Goal: Task Accomplishment & Management: Manage account settings

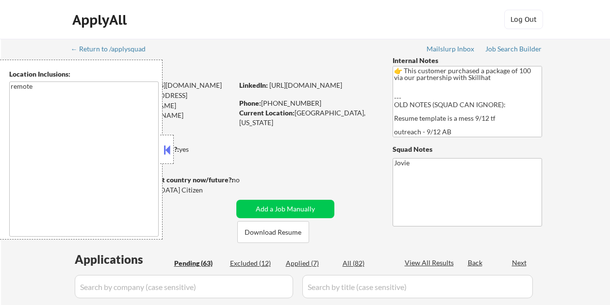
select select ""pending""
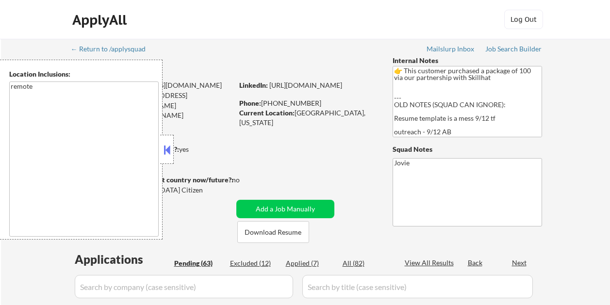
select select ""pending""
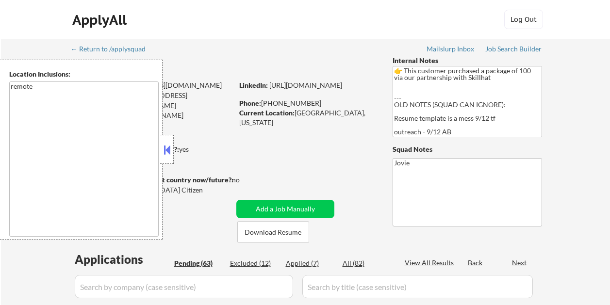
select select ""pending""
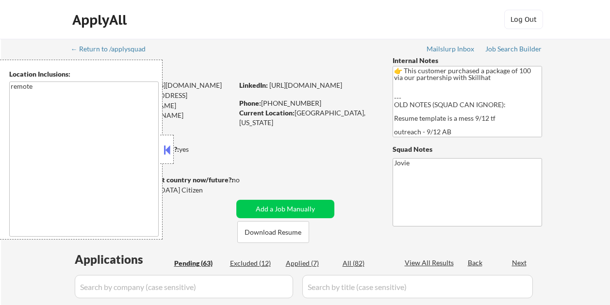
select select ""pending""
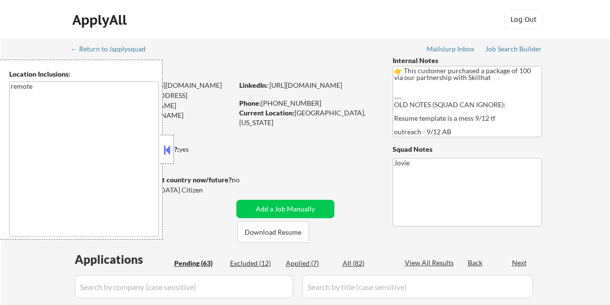
select select ""pending""
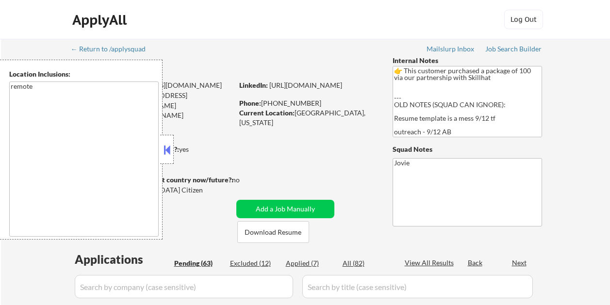
select select ""pending""
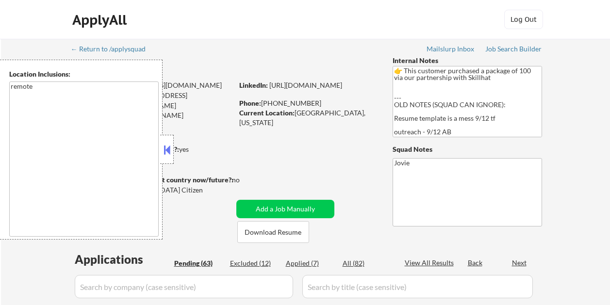
select select ""pending""
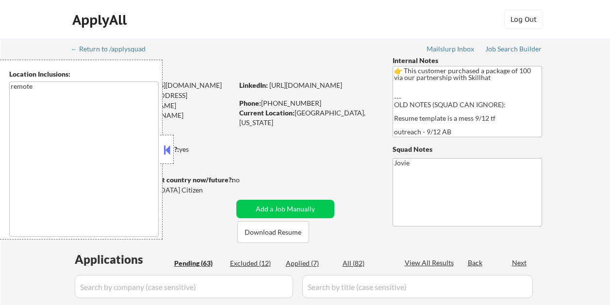
select select ""pending""
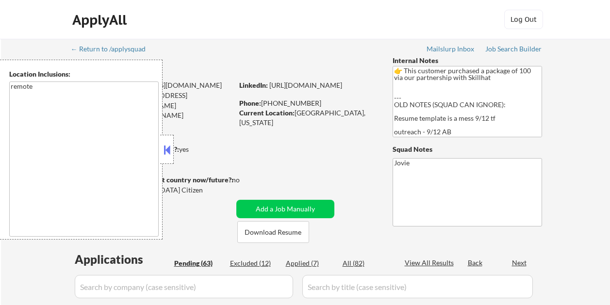
select select ""pending""
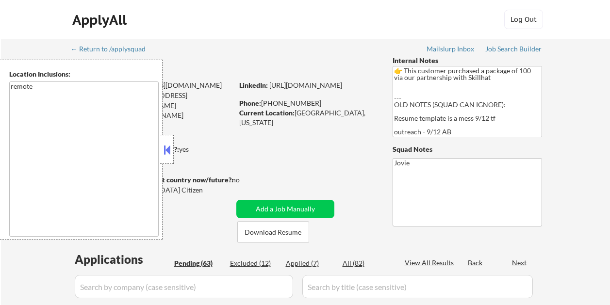
select select ""pending""
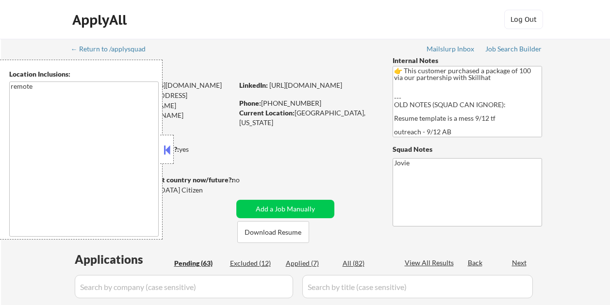
select select ""pending""
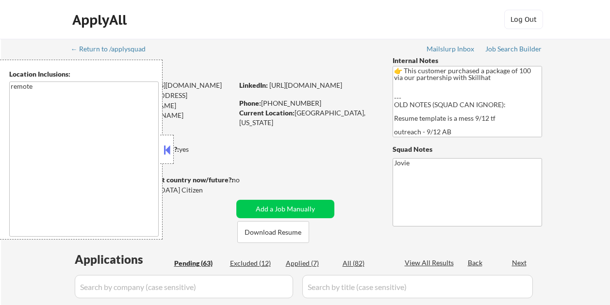
select select ""pending""
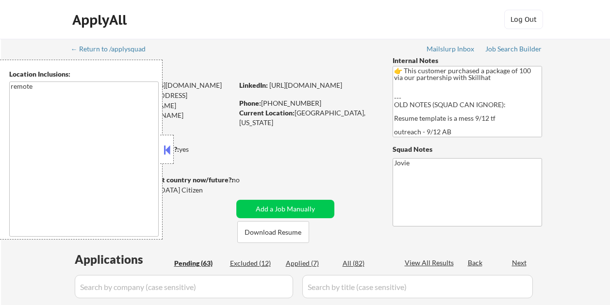
select select ""pending""
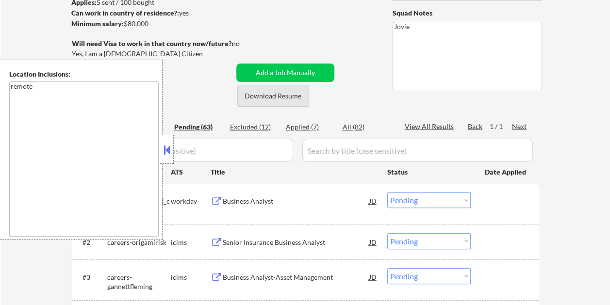
scroll to position [145, 0]
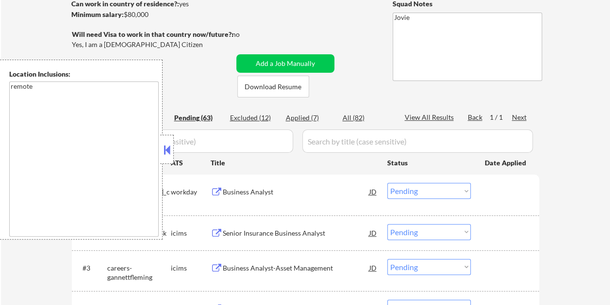
click at [170, 143] on button at bounding box center [166, 150] width 11 height 15
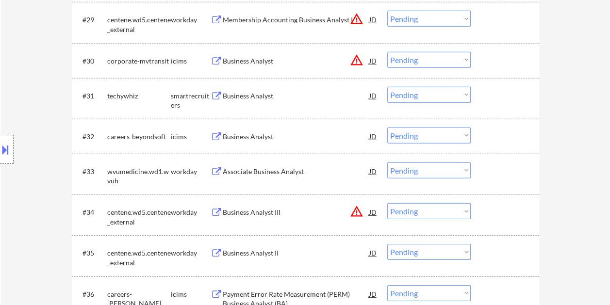
scroll to position [1406, 0]
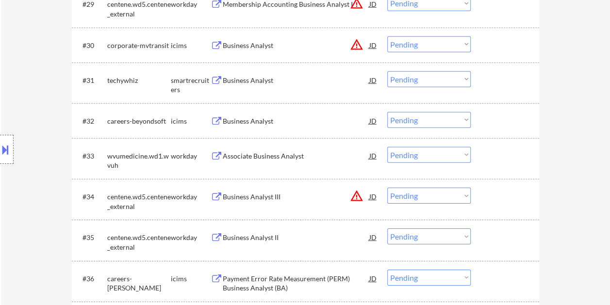
click at [509, 73] on div at bounding box center [505, 79] width 43 height 17
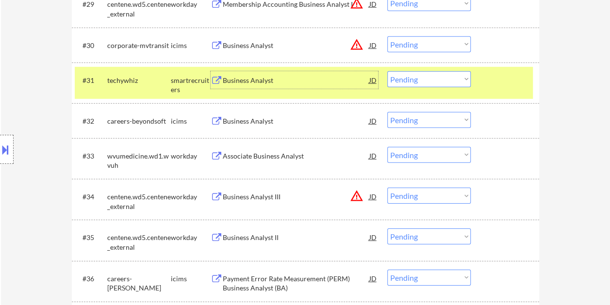
click at [310, 72] on div "Business Analyst" at bounding box center [296, 79] width 146 height 17
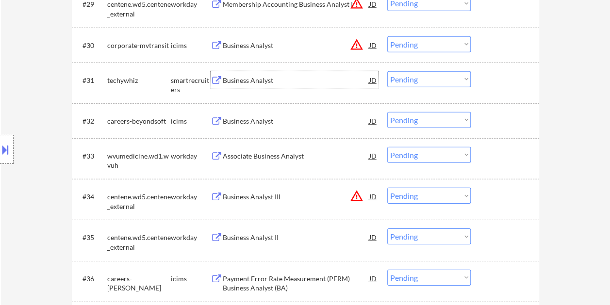
click at [486, 82] on div at bounding box center [505, 79] width 43 height 17
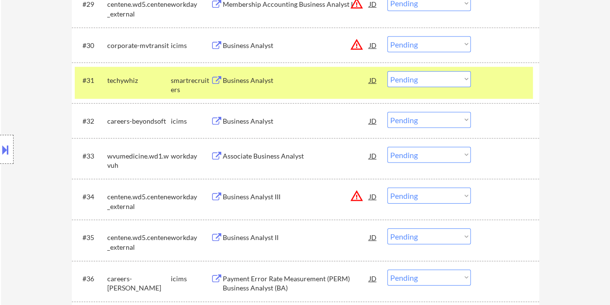
click at [453, 78] on select "Choose an option... Pending Applied Excluded (Questions) Excluded (Expired) Exc…" at bounding box center [428, 79] width 83 height 16
click at [387, 71] on select "Choose an option... Pending Applied Excluded (Questions) Excluded (Expired) Exc…" at bounding box center [428, 79] width 83 height 16
select select ""pending""
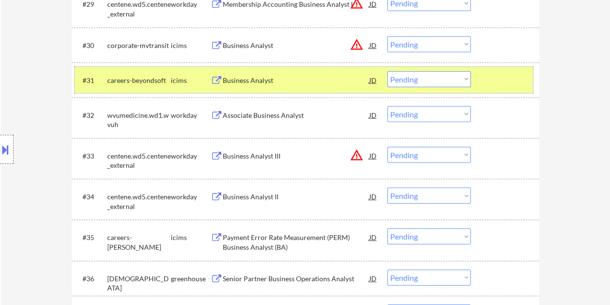
click at [498, 80] on div at bounding box center [505, 79] width 43 height 17
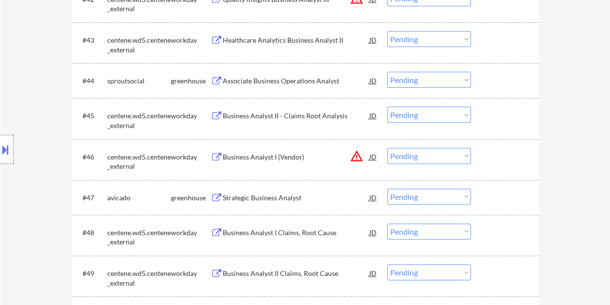
scroll to position [1940, 0]
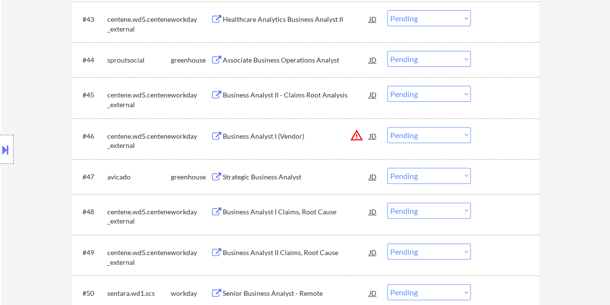
click at [490, 176] on div at bounding box center [505, 176] width 43 height 17
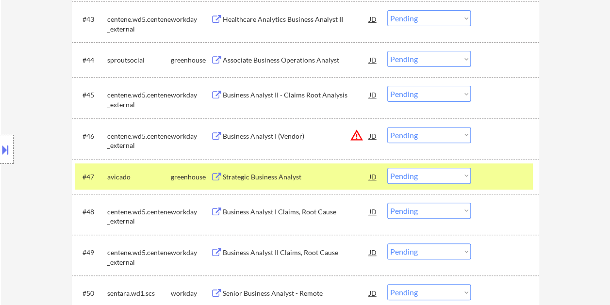
click at [317, 175] on div "Strategic Business Analyst" at bounding box center [296, 177] width 146 height 10
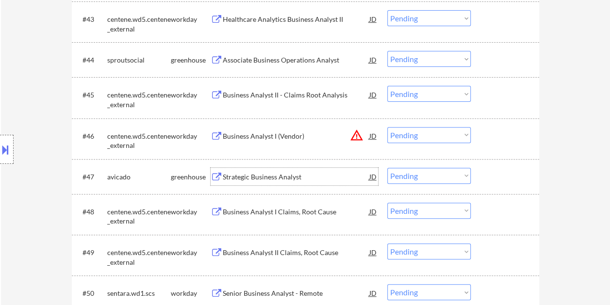
click at [485, 178] on div at bounding box center [505, 176] width 43 height 17
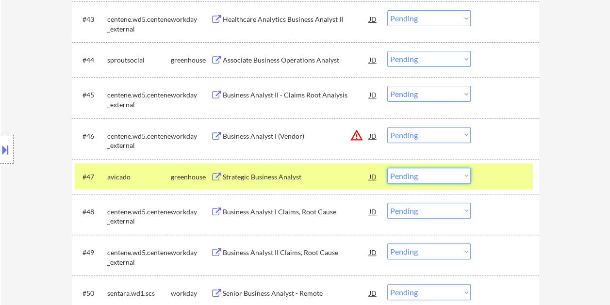
click at [458, 174] on select "Choose an option... Pending Applied Excluded (Questions) Excluded (Expired) Exc…" at bounding box center [428, 176] width 83 height 16
click at [387, 168] on select "Choose an option... Pending Applied Excluded (Questions) Excluded (Expired) Exc…" at bounding box center [428, 176] width 83 height 16
select select ""pending""
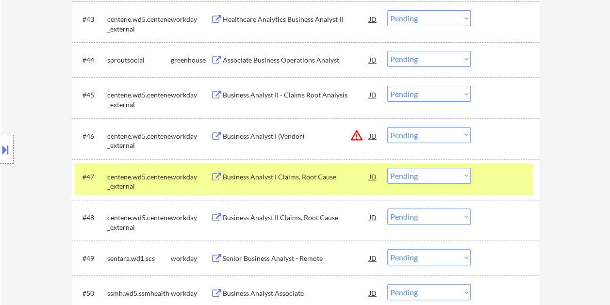
click at [498, 166] on div "#47 centene.wd5.centene_external workday Business Analyst I Claims, Root Cause …" at bounding box center [304, 179] width 458 height 32
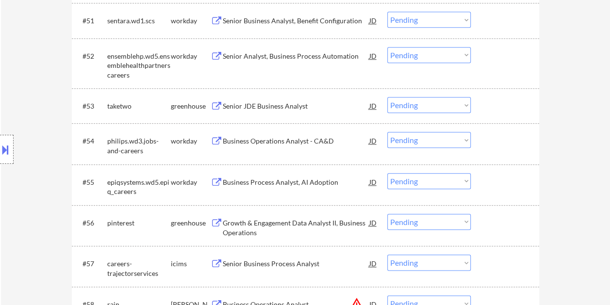
scroll to position [2279, 0]
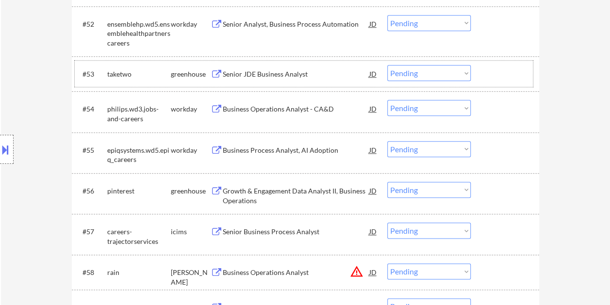
click at [488, 77] on div at bounding box center [505, 73] width 43 height 17
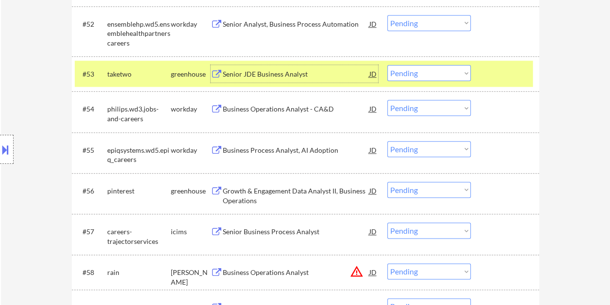
click at [291, 68] on div "Senior JDE Business Analyst" at bounding box center [296, 73] width 146 height 17
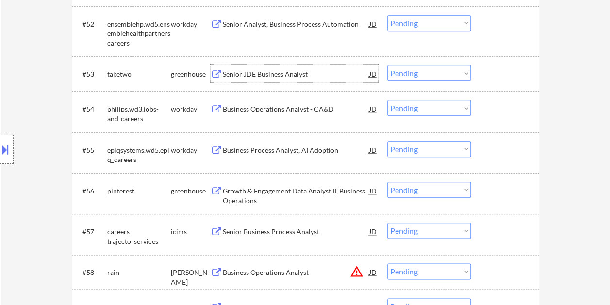
click at [487, 69] on div at bounding box center [505, 73] width 43 height 17
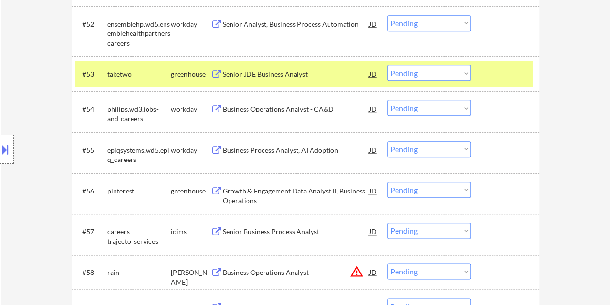
click at [470, 72] on select "Choose an option... Pending Applied Excluded (Questions) Excluded (Expired) Exc…" at bounding box center [428, 73] width 83 height 16
click at [387, 65] on select "Choose an option... Pending Applied Excluded (Questions) Excluded (Expired) Exc…" at bounding box center [428, 73] width 83 height 16
select select ""pending""
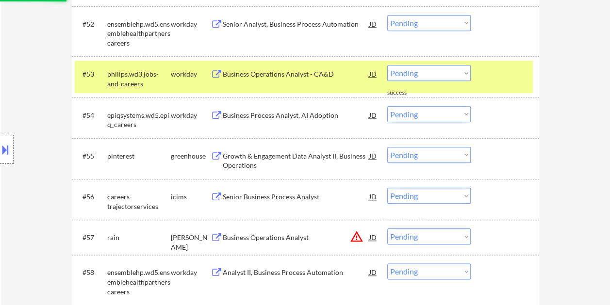
click at [495, 72] on div at bounding box center [505, 73] width 43 height 17
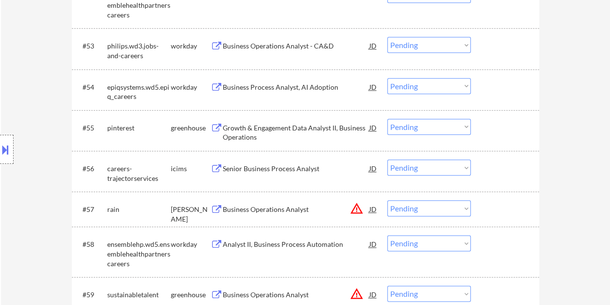
scroll to position [2328, 0]
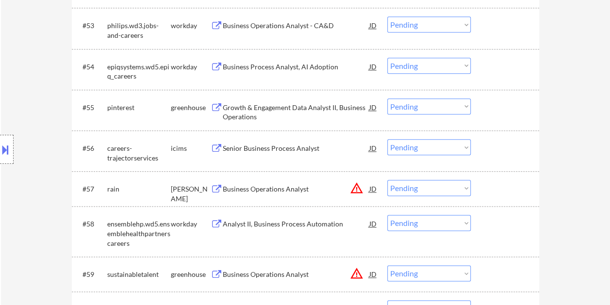
click at [483, 193] on div "#57 rain [PERSON_NAME] Business Operations Analyst JD warning_amber Choose an o…" at bounding box center [304, 189] width 458 height 26
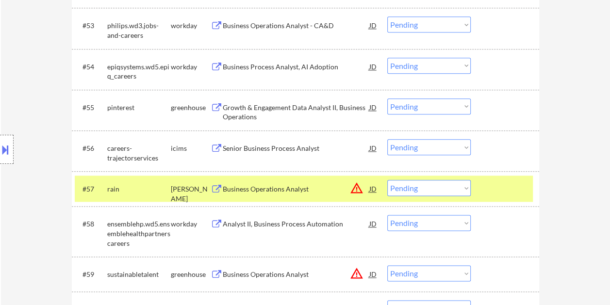
click at [320, 190] on div "Business Operations Analyst" at bounding box center [296, 189] width 146 height 10
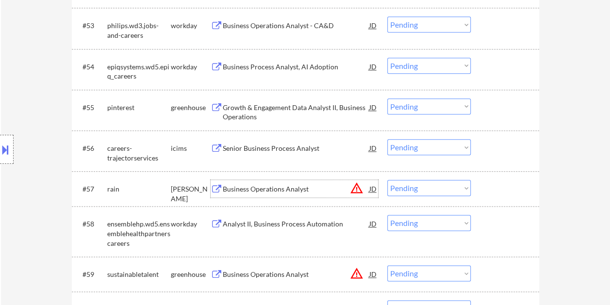
click at [492, 192] on div at bounding box center [505, 188] width 43 height 17
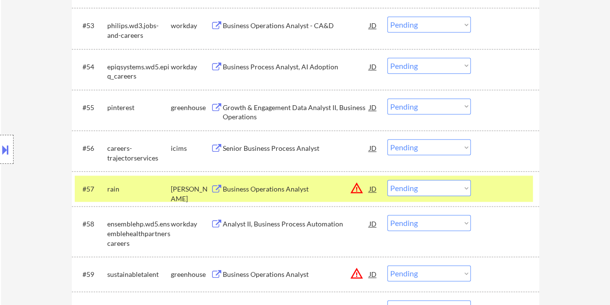
click at [454, 185] on select "Choose an option... Pending Applied Excluded (Questions) Excluded (Expired) Exc…" at bounding box center [428, 188] width 83 height 16
click at [387, 180] on select "Choose an option... Pending Applied Excluded (Questions) Excluded (Expired) Exc…" at bounding box center [428, 188] width 83 height 16
select select ""pending""
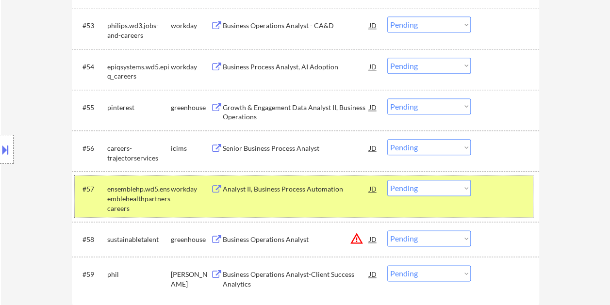
click at [492, 187] on div at bounding box center [505, 188] width 43 height 17
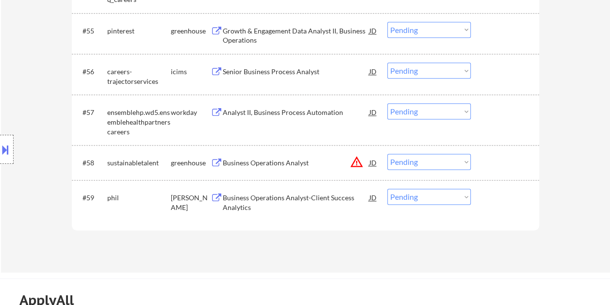
scroll to position [2425, 0]
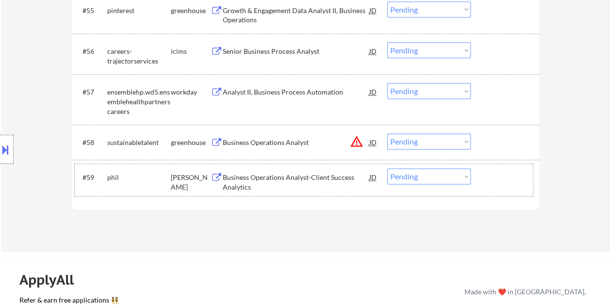
click at [502, 177] on div at bounding box center [505, 176] width 43 height 17
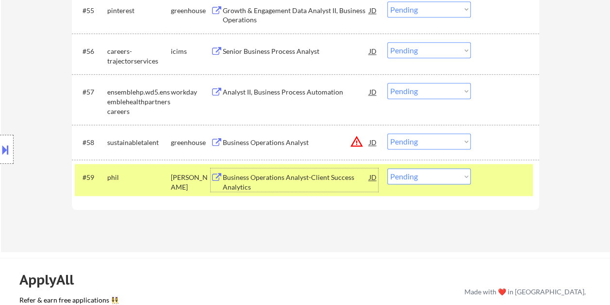
click at [276, 182] on div "Business Operations Analyst-Client Success Analytics" at bounding box center [296, 182] width 146 height 19
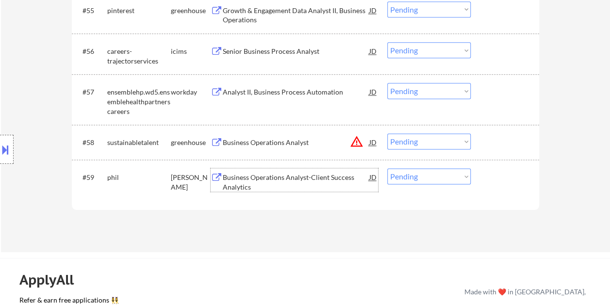
click at [494, 180] on div at bounding box center [505, 176] width 43 height 17
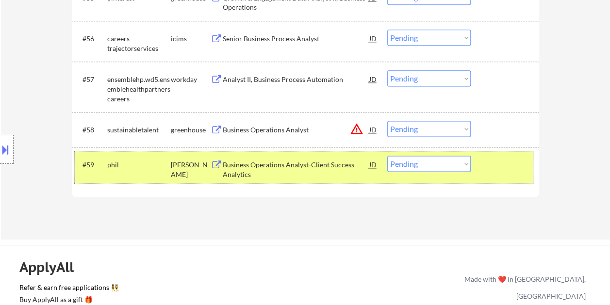
scroll to position [2416, 0]
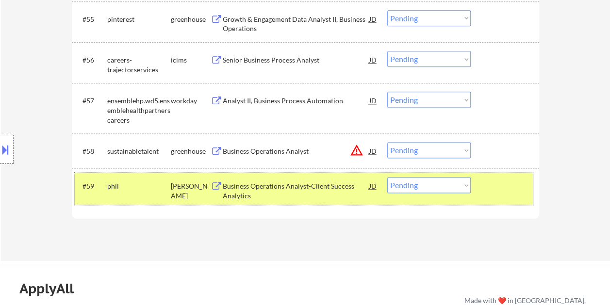
click at [447, 180] on select "Choose an option... Pending Applied Excluded (Questions) Excluded (Expired) Exc…" at bounding box center [428, 185] width 83 height 16
select select ""applied""
click at [387, 177] on select "Choose an option... Pending Applied Excluded (Questions) Excluded (Expired) Exc…" at bounding box center [428, 185] width 83 height 16
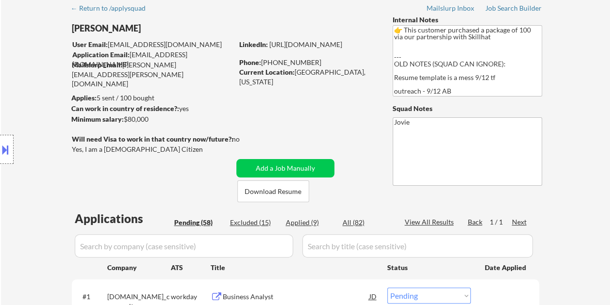
scroll to position [48, 0]
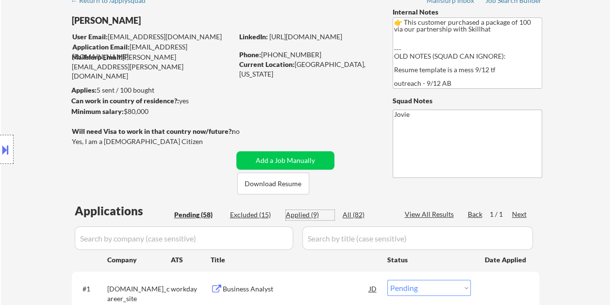
click at [312, 215] on div "Applied (9)" at bounding box center [310, 215] width 48 height 10
select select ""applied""
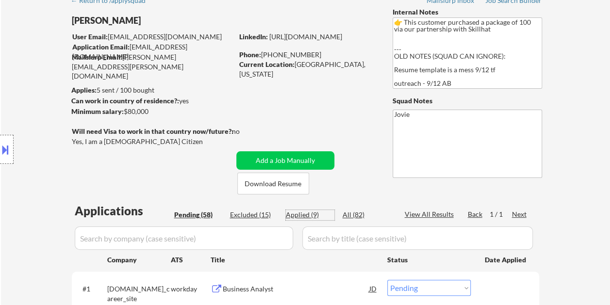
select select ""applied""
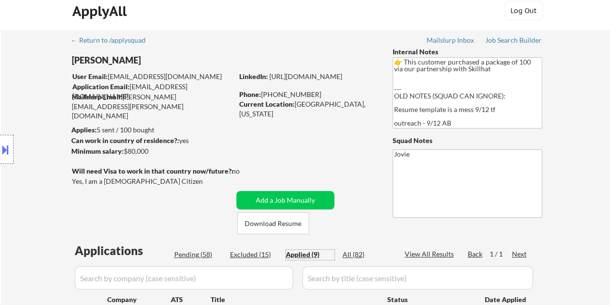
scroll to position [0, 0]
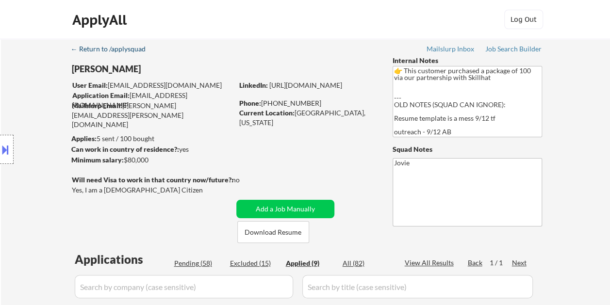
click at [123, 48] on div "← Return to /applysquad" at bounding box center [113, 49] width 84 height 7
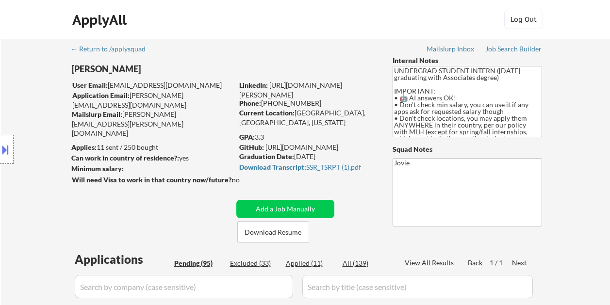
select select ""pending""
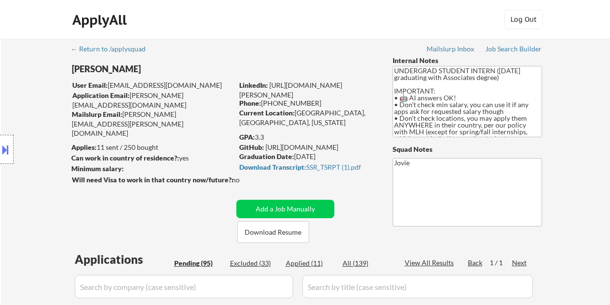
select select ""pending""
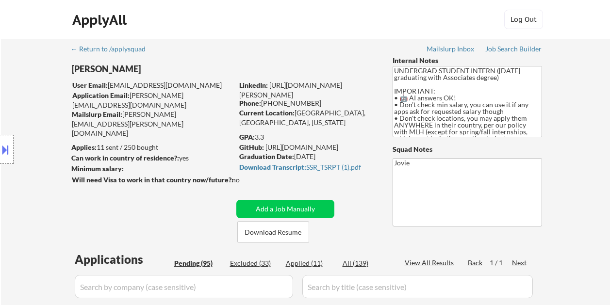
select select ""pending""
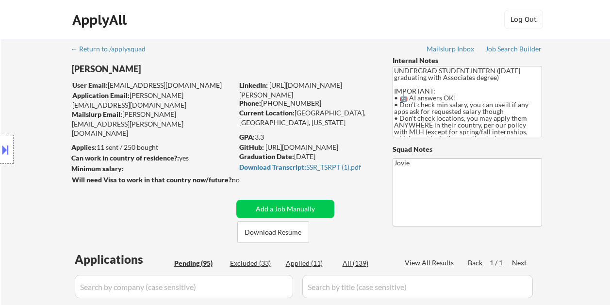
select select ""pending""
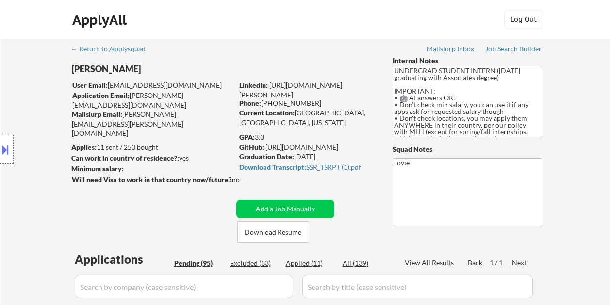
select select ""pending""
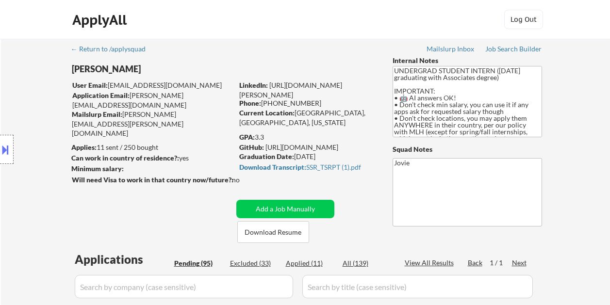
select select ""pending""
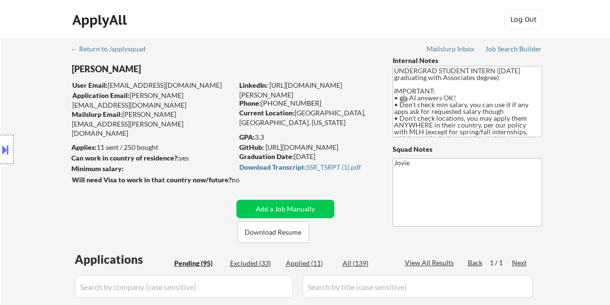
select select ""pending""
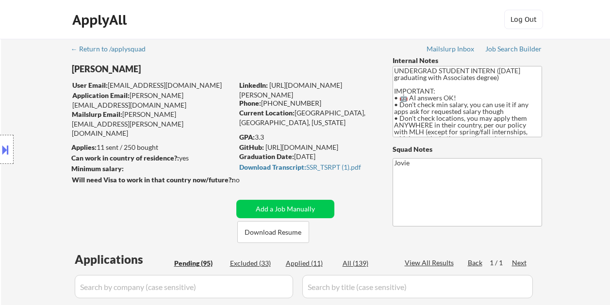
select select ""pending""
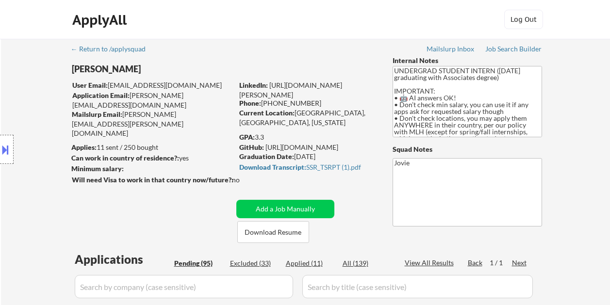
select select ""pending""
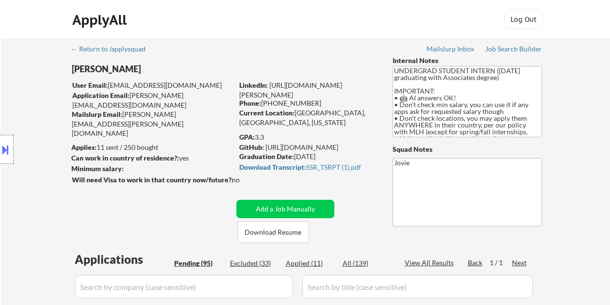
select select ""pending""
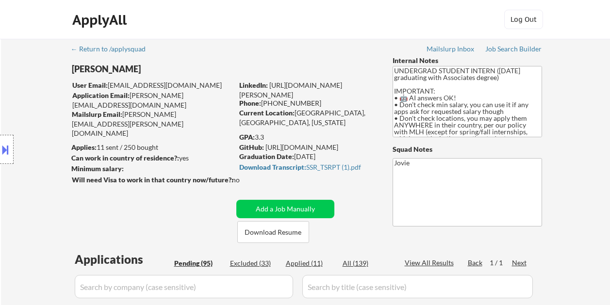
select select ""pending""
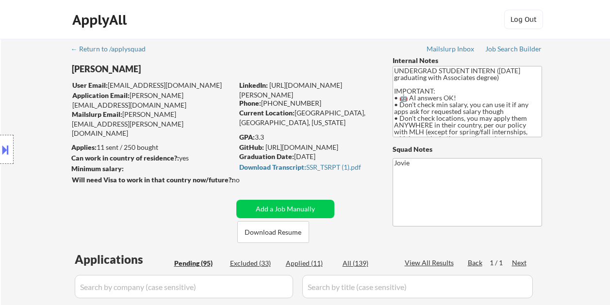
select select ""pending""
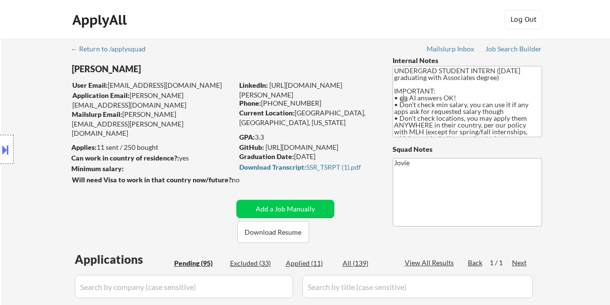
select select ""pending""
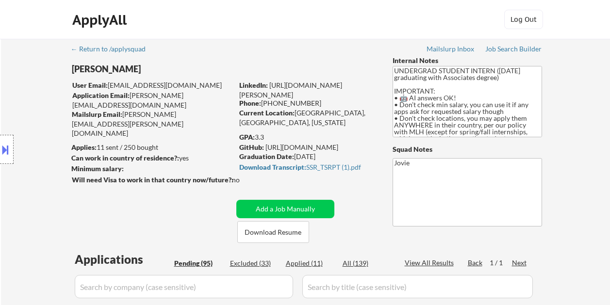
select select ""pending""
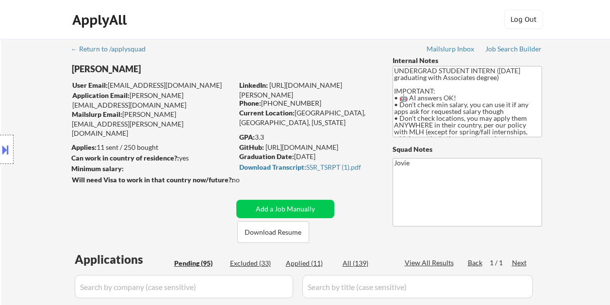
select select ""pending""
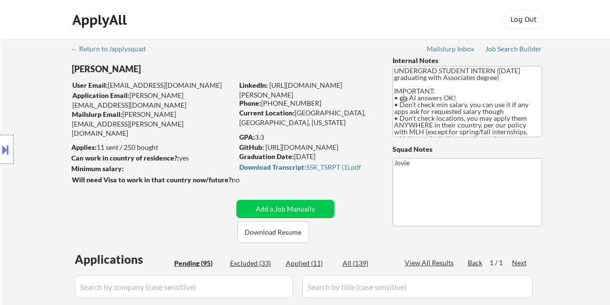
select select ""pending""
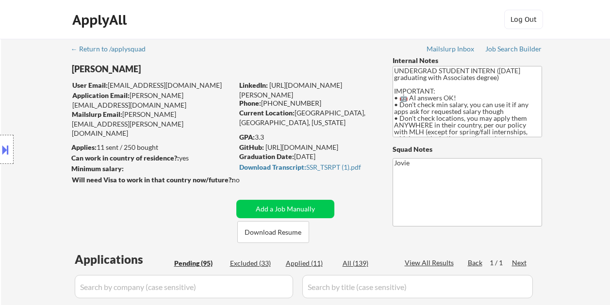
select select ""pending""
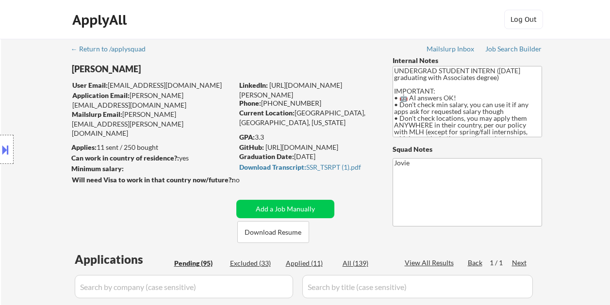
select select ""pending""
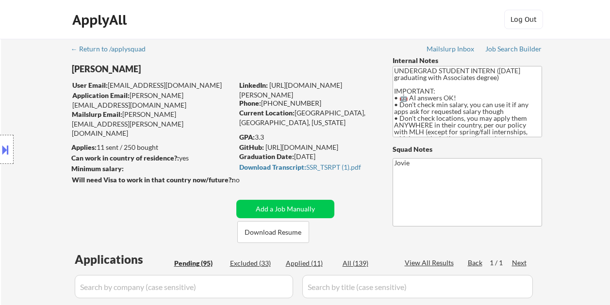
select select ""pending""
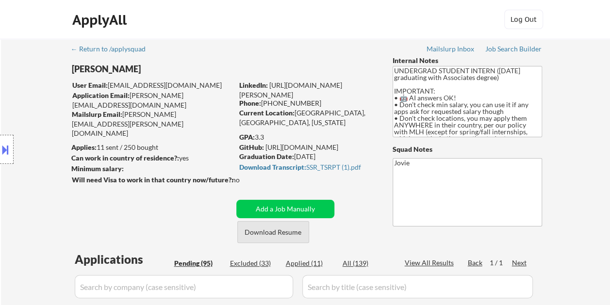
click at [281, 230] on button "Download Resume" at bounding box center [273, 232] width 72 height 22
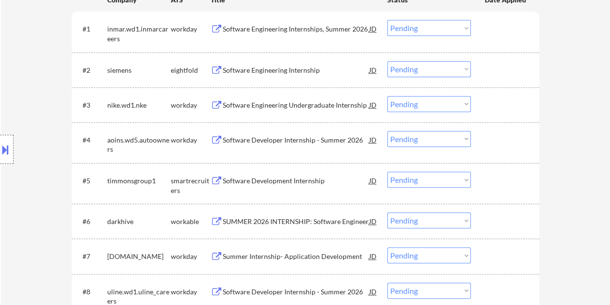
scroll to position [388, 0]
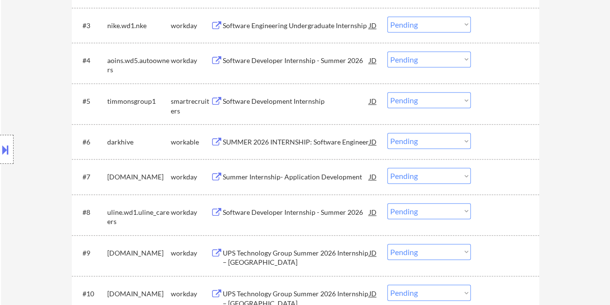
click at [503, 135] on div at bounding box center [505, 141] width 43 height 17
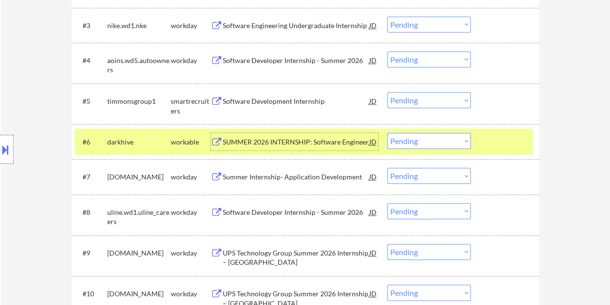
click at [308, 139] on div "SUMMER 2026 INTERNSHIP: Software Engineer" at bounding box center [296, 142] width 146 height 10
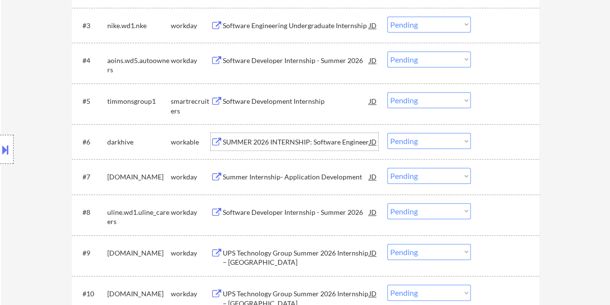
drag, startPoint x: 481, startPoint y: 137, endPoint x: 465, endPoint y: 136, distance: 16.5
click at [481, 137] on div "#6 darkhive workable SUMMER 2026 INTERNSHIP: Software Engineer JD Choose an opt…" at bounding box center [304, 142] width 458 height 26
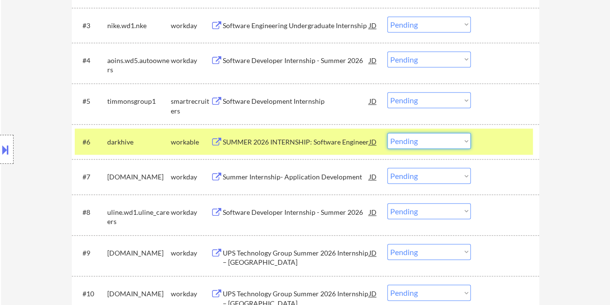
click at [462, 136] on select "Choose an option... Pending Applied Excluded (Questions) Excluded (Expired) Exc…" at bounding box center [428, 141] width 83 height 16
click at [387, 133] on select "Choose an option... Pending Applied Excluded (Questions) Excluded (Expired) Exc…" at bounding box center [428, 141] width 83 height 16
select select ""pending""
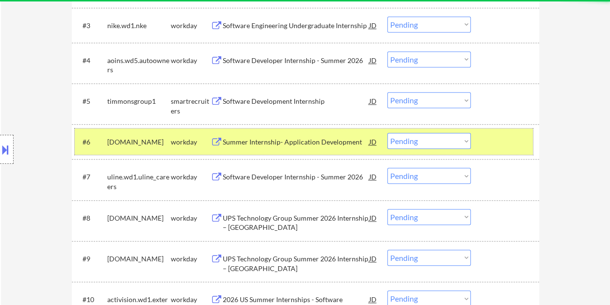
click at [487, 139] on div at bounding box center [505, 141] width 43 height 17
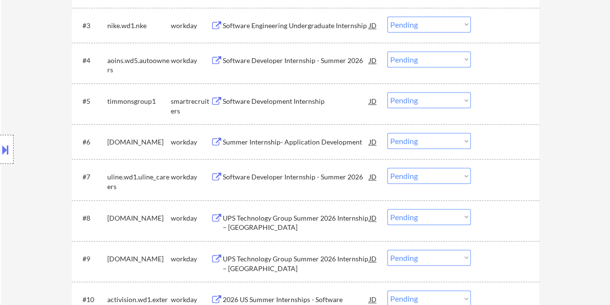
click at [500, 107] on div at bounding box center [505, 100] width 43 height 17
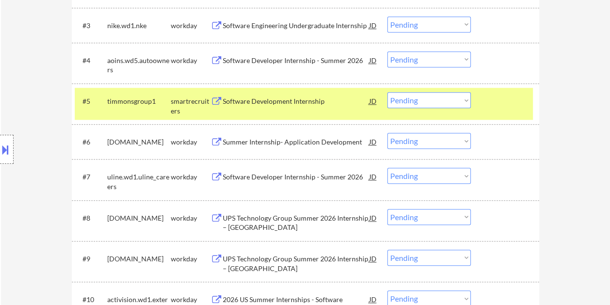
click at [315, 97] on div "Software Development Internship" at bounding box center [296, 101] width 146 height 10
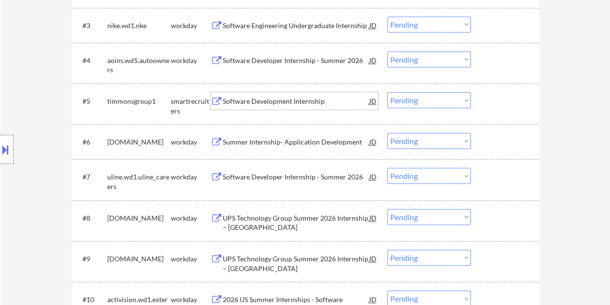
click at [484, 103] on div at bounding box center [505, 100] width 43 height 17
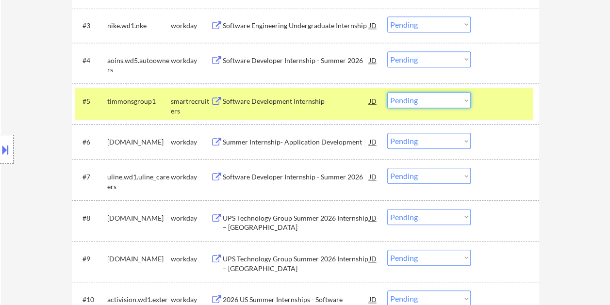
click at [460, 98] on select "Choose an option... Pending Applied Excluded (Questions) Excluded (Expired) Exc…" at bounding box center [428, 100] width 83 height 16
click at [387, 92] on select "Choose an option... Pending Applied Excluded (Questions) Excluded (Expired) Exc…" at bounding box center [428, 100] width 83 height 16
select select ""pending""
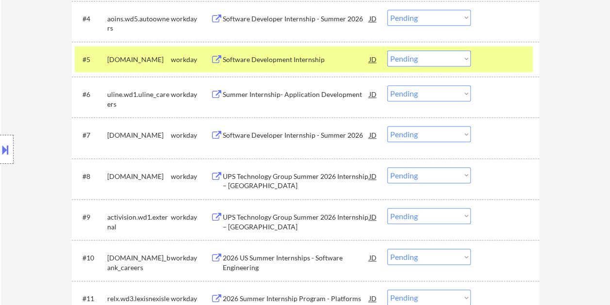
scroll to position [582, 0]
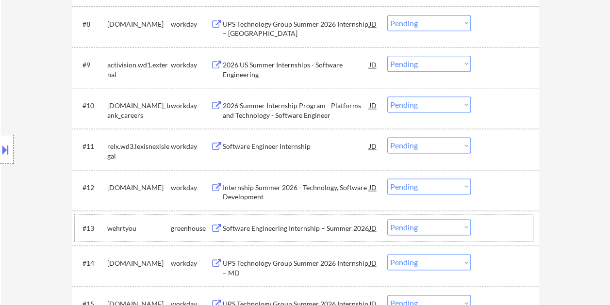
click at [489, 237] on div "#13 wehrtyou greenhouse Software Engineering Internship – Summer 2026 JD Choose…" at bounding box center [304, 228] width 458 height 26
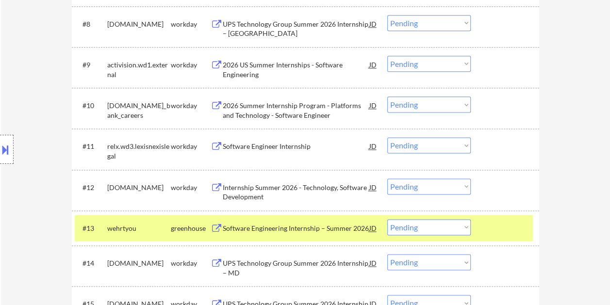
click at [304, 230] on div "Software Engineering Internship – Summer 2026" at bounding box center [296, 229] width 146 height 10
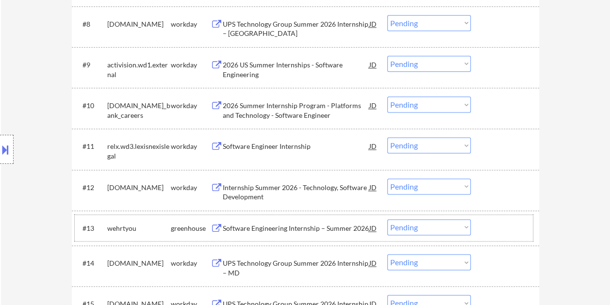
click at [488, 227] on div at bounding box center [505, 227] width 43 height 17
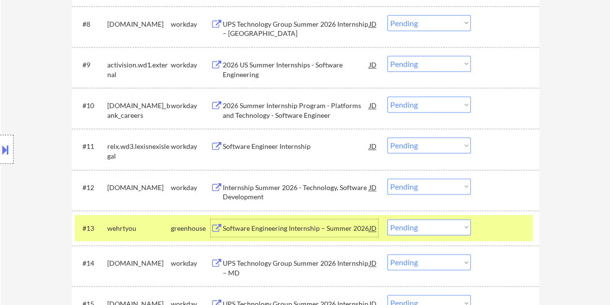
click at [348, 228] on div "Software Engineering Internship – Summer 2026" at bounding box center [296, 229] width 146 height 10
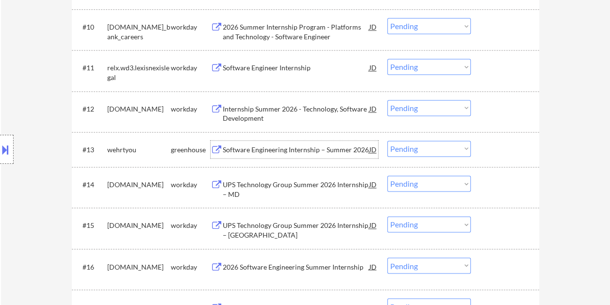
scroll to position [679, 0]
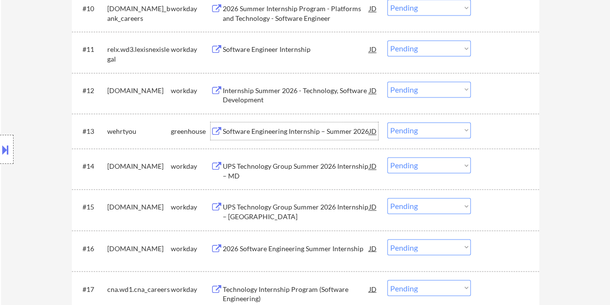
click at [501, 135] on div at bounding box center [505, 130] width 43 height 17
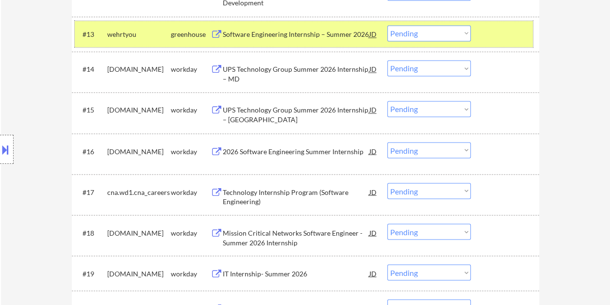
scroll to position [727, 0]
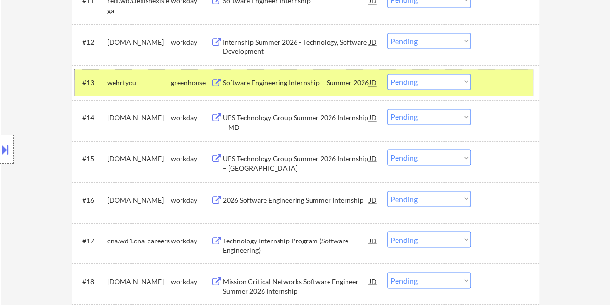
click at [467, 80] on select "Choose an option... Pending Applied Excluded (Questions) Excluded (Expired) Exc…" at bounding box center [428, 82] width 83 height 16
click at [387, 74] on select "Choose an option... Pending Applied Excluded (Questions) Excluded (Expired) Exc…" at bounding box center [428, 82] width 83 height 16
select select ""pending""
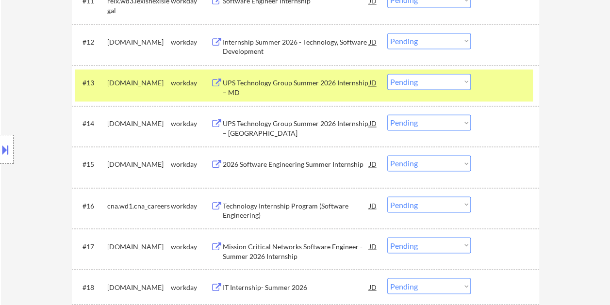
click at [495, 84] on div at bounding box center [505, 82] width 43 height 17
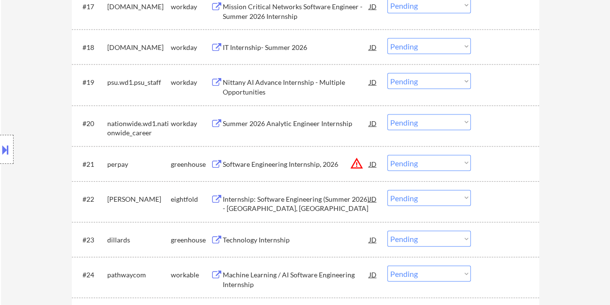
scroll to position [970, 0]
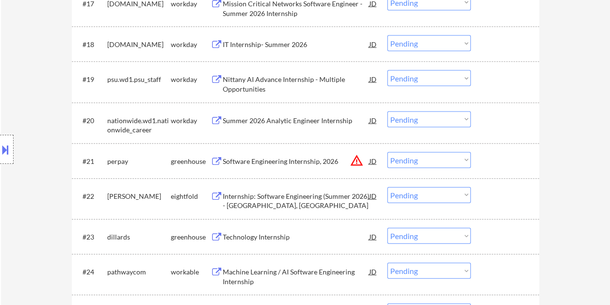
click at [488, 161] on div at bounding box center [505, 160] width 43 height 17
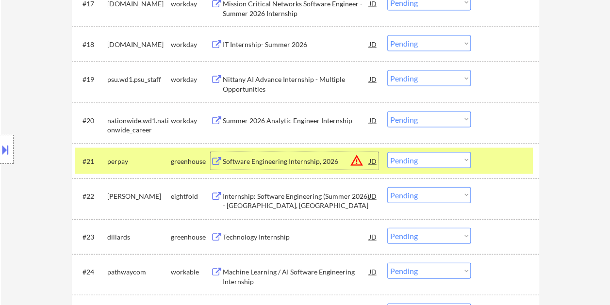
click at [305, 165] on div "Software Engineering Internship, 2026" at bounding box center [296, 162] width 146 height 10
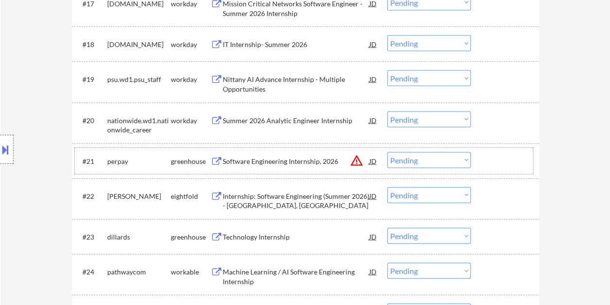
drag, startPoint x: 488, startPoint y: 157, endPoint x: 478, endPoint y: 160, distance: 10.1
click at [488, 158] on div at bounding box center [505, 160] width 43 height 17
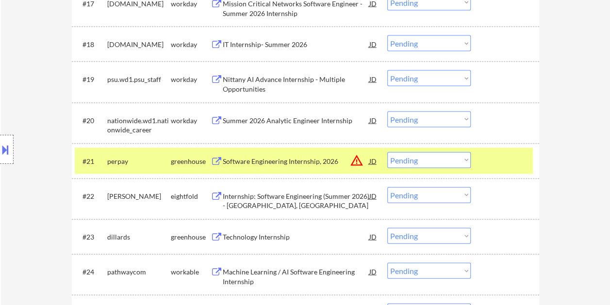
click at [464, 159] on select "Choose an option... Pending Applied Excluded (Questions) Excluded (Expired) Exc…" at bounding box center [428, 160] width 83 height 16
click at [387, 152] on select "Choose an option... Pending Applied Excluded (Questions) Excluded (Expired) Exc…" at bounding box center [428, 160] width 83 height 16
select select ""pending""
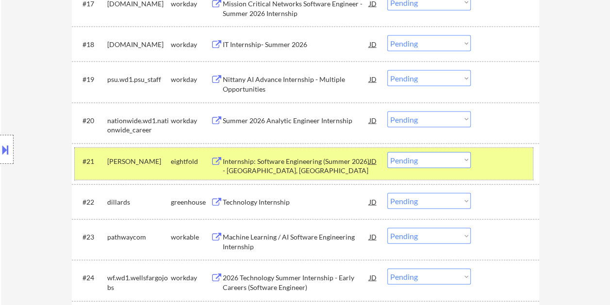
click at [495, 163] on div at bounding box center [505, 160] width 43 height 17
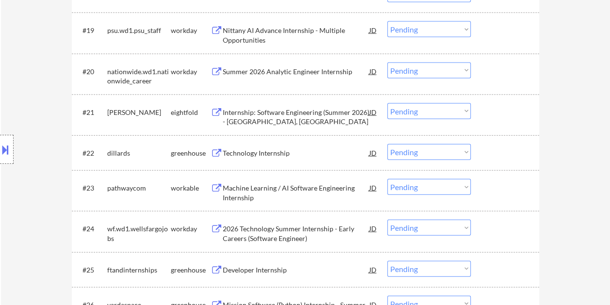
scroll to position [1067, 0]
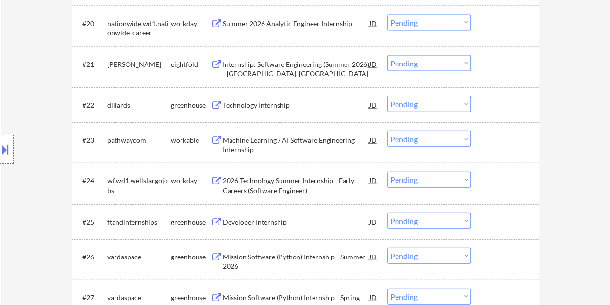
click at [494, 123] on div "#23 pathwaycom workable Machine Learning / AI Software Engineering Internship J…" at bounding box center [305, 142] width 467 height 41
click at [488, 138] on div at bounding box center [505, 139] width 43 height 17
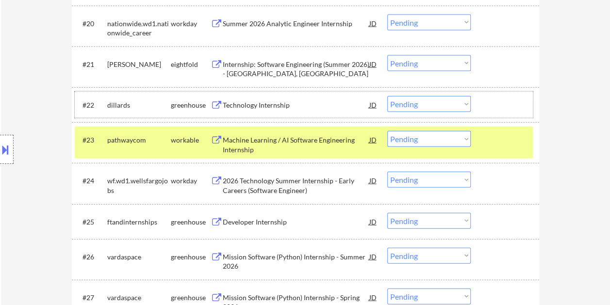
click at [498, 101] on div at bounding box center [505, 104] width 43 height 17
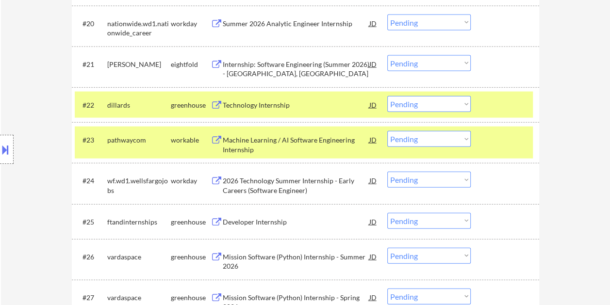
click at [502, 103] on div at bounding box center [505, 104] width 43 height 17
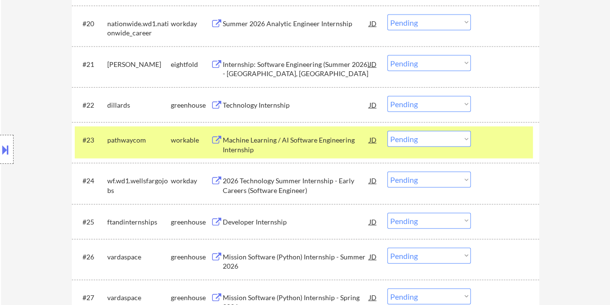
click at [508, 150] on div "#23 pathwaycom workable Machine Learning / AI Software Engineering Internship J…" at bounding box center [304, 143] width 458 height 32
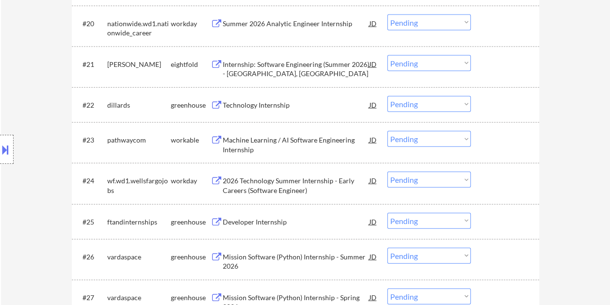
click at [508, 145] on div at bounding box center [505, 139] width 43 height 17
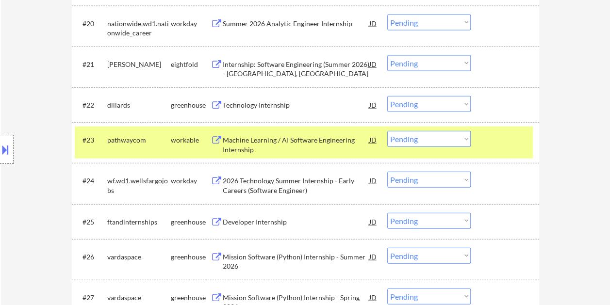
click at [498, 107] on div at bounding box center [505, 104] width 43 height 17
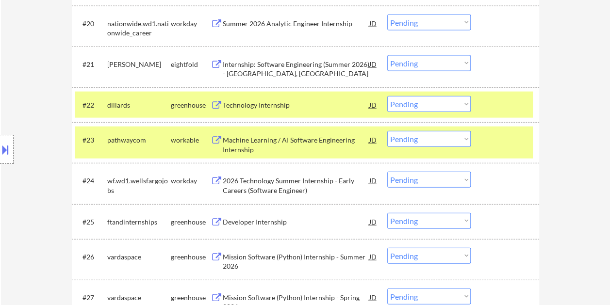
click at [498, 106] on div at bounding box center [505, 104] width 43 height 17
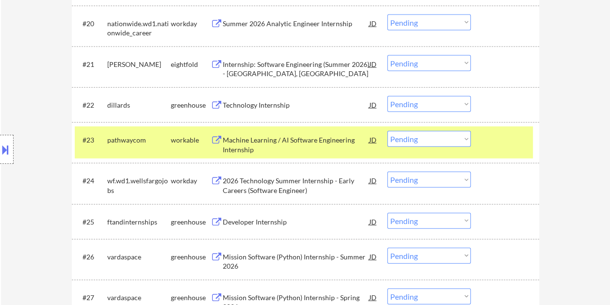
click at [498, 141] on div at bounding box center [505, 139] width 43 height 17
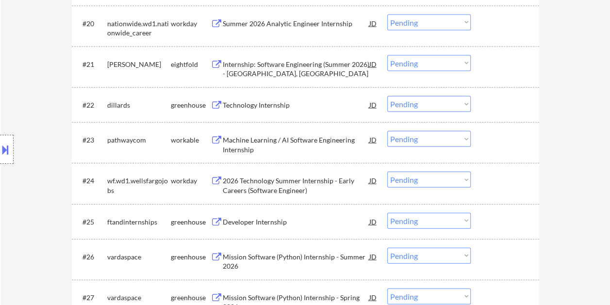
click at [499, 147] on div at bounding box center [505, 139] width 43 height 17
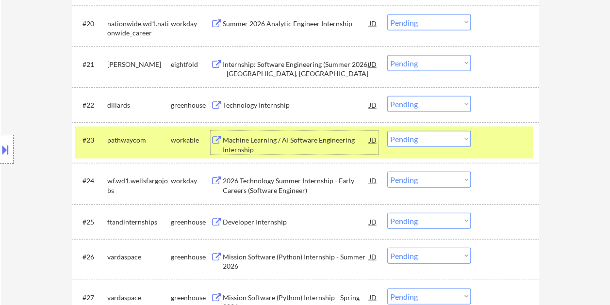
click at [313, 144] on div "Machine Learning / AI Software Engineering Internship" at bounding box center [296, 144] width 146 height 19
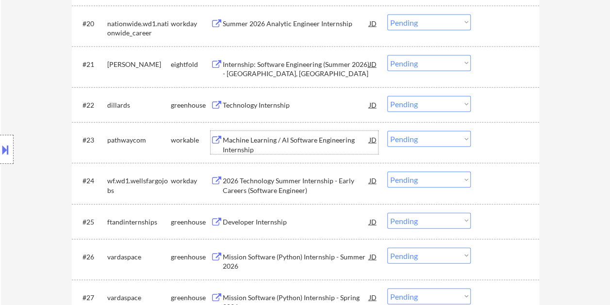
drag, startPoint x: 492, startPoint y: 136, endPoint x: 482, endPoint y: 141, distance: 10.8
click at [491, 136] on div at bounding box center [505, 139] width 43 height 17
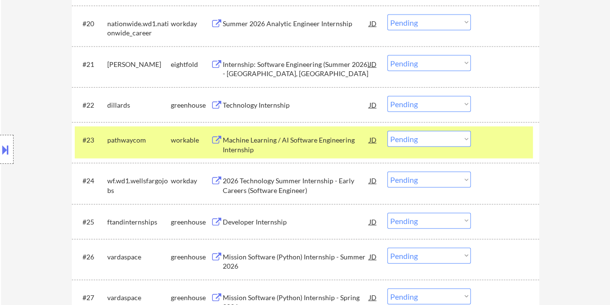
click at [466, 143] on select "Choose an option... Pending Applied Excluded (Questions) Excluded (Expired) Exc…" at bounding box center [428, 139] width 83 height 16
click at [387, 131] on select "Choose an option... Pending Applied Excluded (Questions) Excluded (Expired) Exc…" at bounding box center [428, 139] width 83 height 16
select select ""pending""
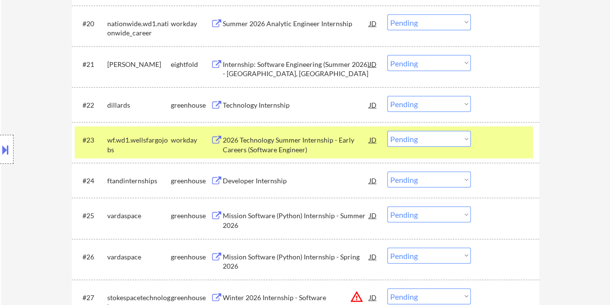
click at [493, 141] on div at bounding box center [505, 139] width 43 height 17
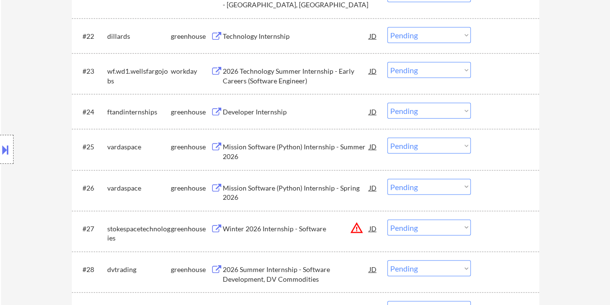
scroll to position [1164, 0]
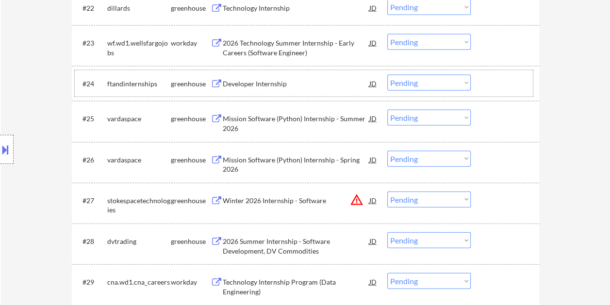
click at [496, 85] on div at bounding box center [505, 83] width 43 height 17
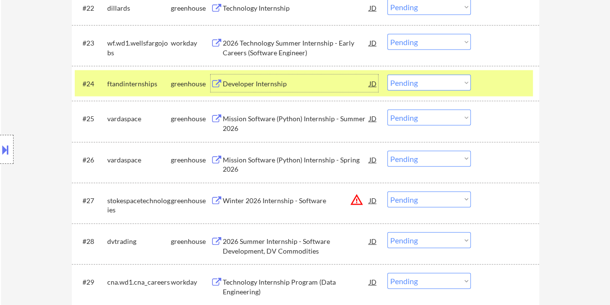
click at [279, 85] on div "Developer Internship" at bounding box center [296, 84] width 146 height 10
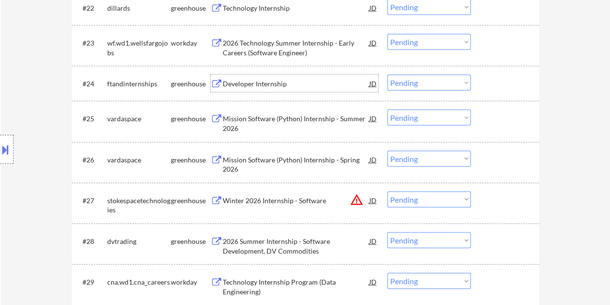
click at [493, 77] on div at bounding box center [505, 83] width 43 height 17
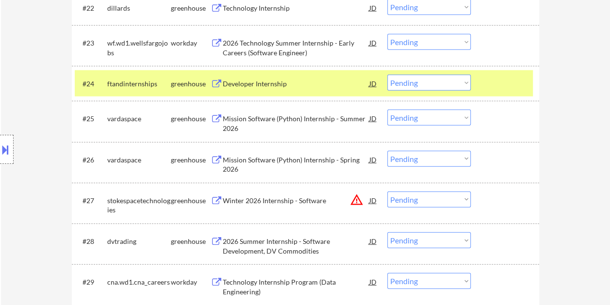
click at [464, 87] on select "Choose an option... Pending Applied Excluded (Questions) Excluded (Expired) Exc…" at bounding box center [428, 83] width 83 height 16
click at [387, 75] on select "Choose an option... Pending Applied Excluded (Questions) Excluded (Expired) Exc…" at bounding box center [428, 83] width 83 height 16
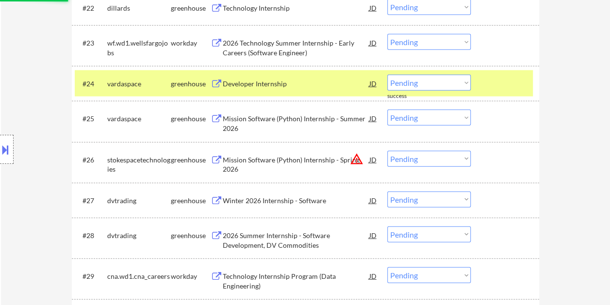
click at [494, 90] on div at bounding box center [505, 83] width 43 height 17
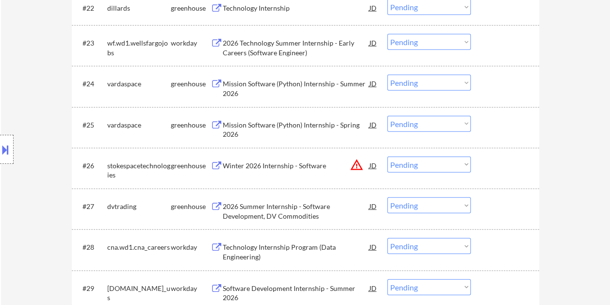
click at [502, 85] on div at bounding box center [505, 83] width 43 height 17
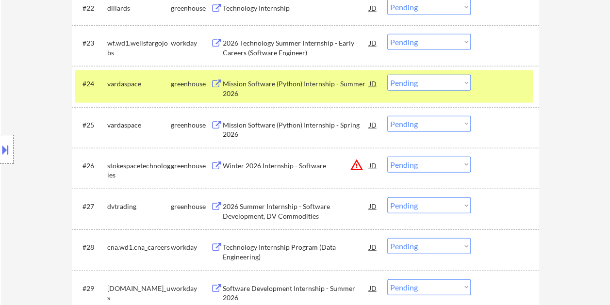
click at [309, 84] on div "Mission Software (Python) Internship - Summer 2026" at bounding box center [296, 88] width 146 height 19
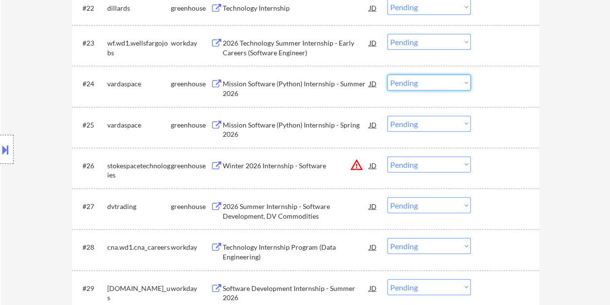
click at [456, 85] on select "Choose an option... Pending Applied Excluded (Questions) Excluded (Expired) Exc…" at bounding box center [428, 83] width 83 height 16
click at [387, 75] on select "Choose an option... Pending Applied Excluded (Questions) Excluded (Expired) Exc…" at bounding box center [428, 83] width 83 height 16
select select ""pending""
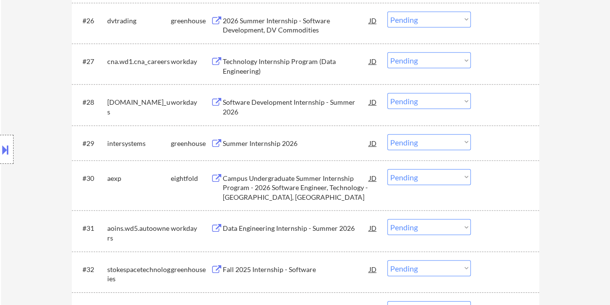
scroll to position [1309, 0]
click at [486, 135] on div at bounding box center [505, 142] width 43 height 17
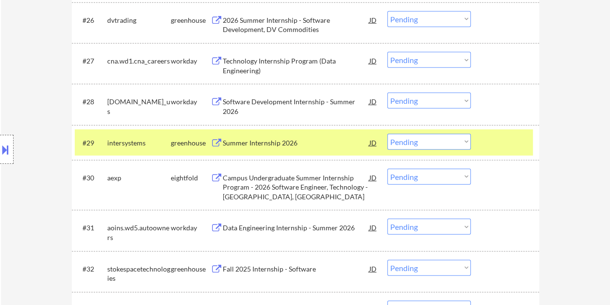
click at [263, 143] on div "Summer Internship 2026" at bounding box center [296, 143] width 146 height 10
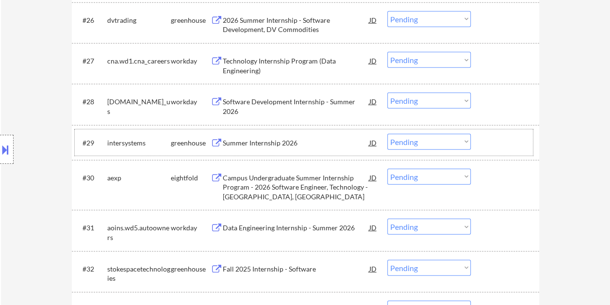
drag, startPoint x: 488, startPoint y: 145, endPoint x: 469, endPoint y: 144, distance: 19.4
click at [484, 145] on div at bounding box center [505, 142] width 43 height 17
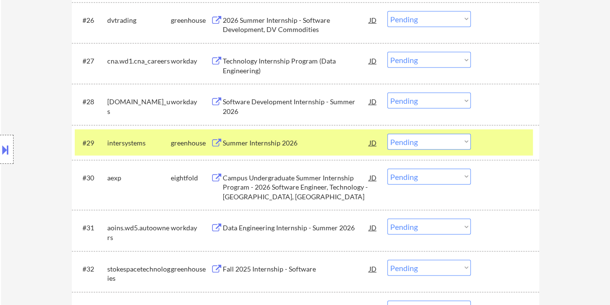
click at [468, 144] on select "Choose an option... Pending Applied Excluded (Questions) Excluded (Expired) Exc…" at bounding box center [428, 142] width 83 height 16
click at [387, 134] on select "Choose an option... Pending Applied Excluded (Questions) Excluded (Expired) Exc…" at bounding box center [428, 142] width 83 height 16
select select ""pending""
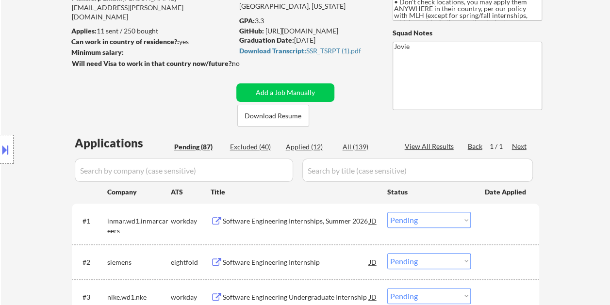
scroll to position [0, 0]
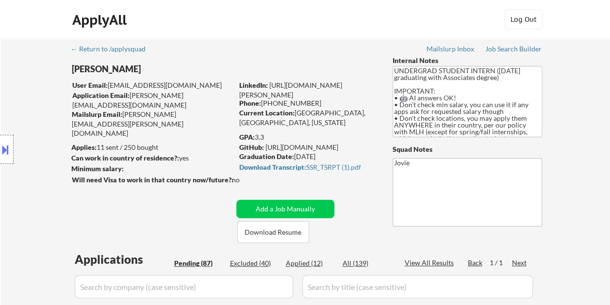
click at [241, 265] on div "Excluded (40)" at bounding box center [254, 263] width 48 height 10
select select ""excluded__bad_match_""
select select ""excluded""
select select ""excluded__bad_match_""
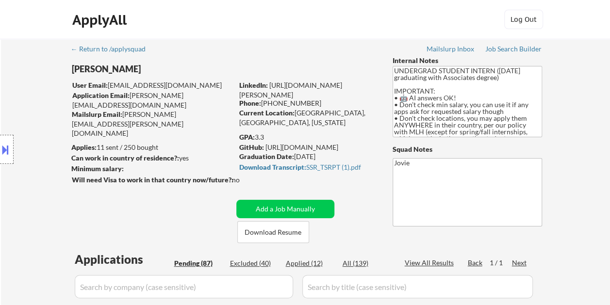
select select ""excluded__location_""
select select ""excluded__bad_match_""
select select ""excluded__expired_""
select select ""excluded__bad_match_""
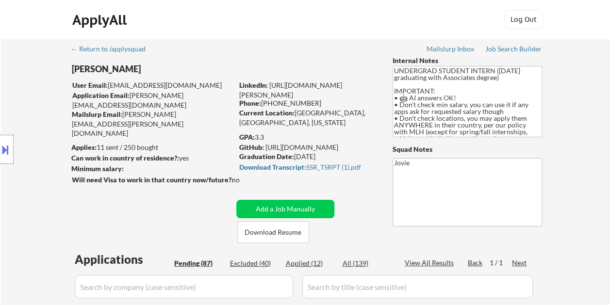
select select ""excluded__bad_match_""
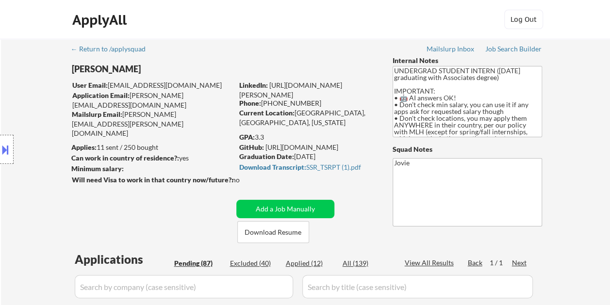
select select ""excluded__bad_match_""
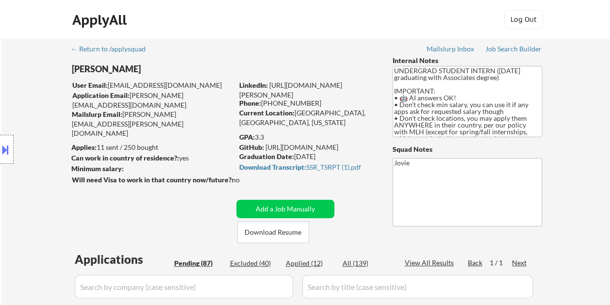
select select ""excluded__bad_match_""
select select ""excluded__location_""
select select ""excluded__bad_match_""
select select ""excluded__expired_""
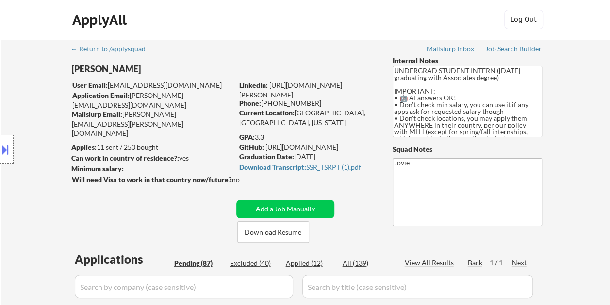
select select ""excluded__bad_match_""
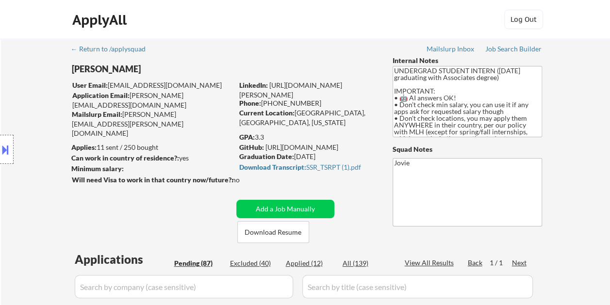
select select ""excluded__bad_match_""
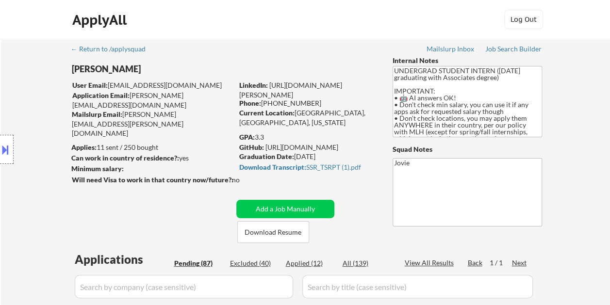
select select ""excluded__bad_match_""
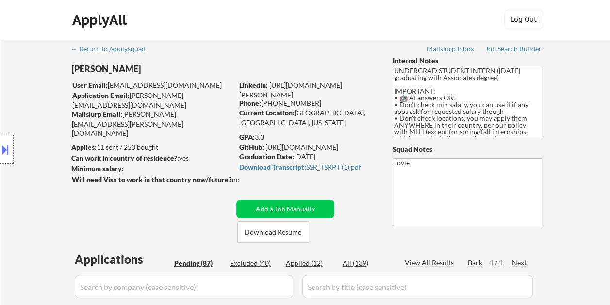
select select ""excluded__bad_match_""
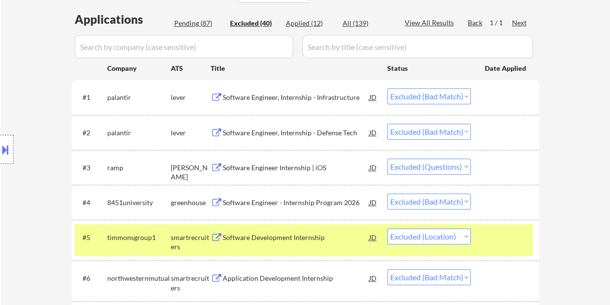
scroll to position [242, 0]
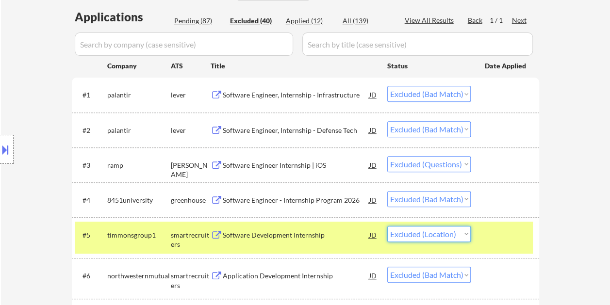
click at [458, 239] on select "Choose an option... Pending Applied Excluded (Questions) Excluded (Expired) Exc…" at bounding box center [428, 234] width 83 height 16
select select ""excluded__bad_match_""
click at [387, 226] on select "Choose an option... Pending Applied Excluded (Questions) Excluded (Expired) Exc…" at bounding box center [428, 234] width 83 height 16
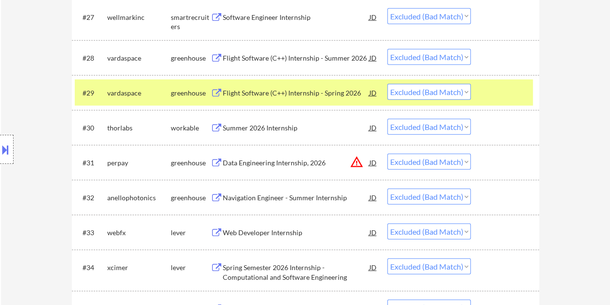
scroll to position [1261, 0]
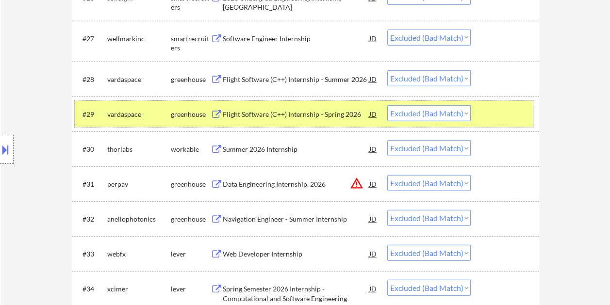
click at [484, 113] on div at bounding box center [505, 113] width 43 height 17
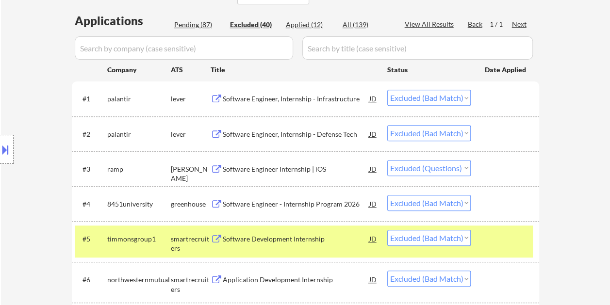
scroll to position [0, 0]
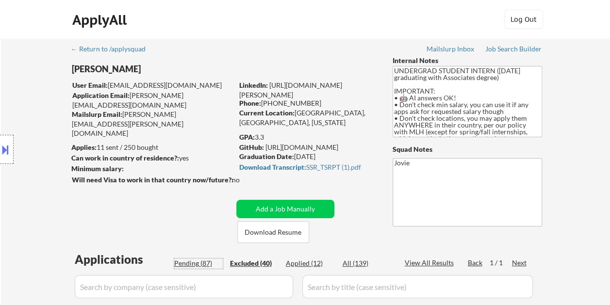
click at [190, 263] on div "Pending (87)" at bounding box center [198, 263] width 48 height 10
select select ""pending""
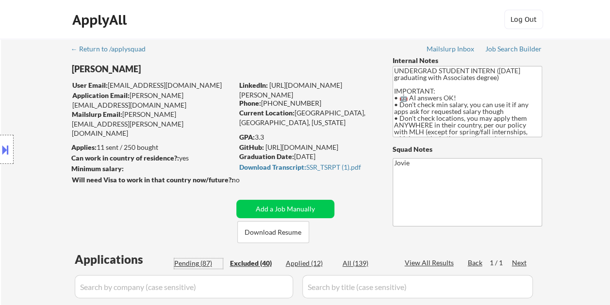
select select ""pending""
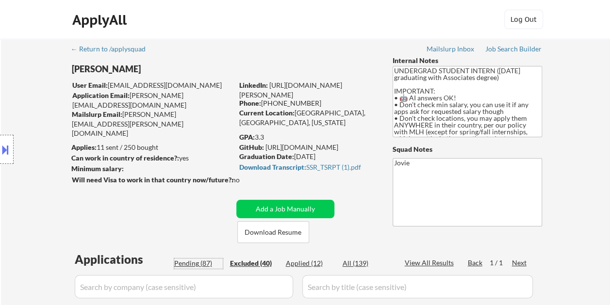
select select ""pending""
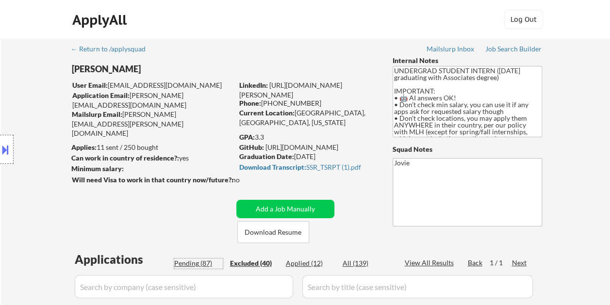
select select ""pending""
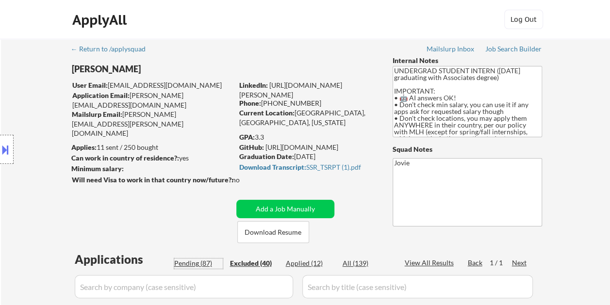
select select ""pending""
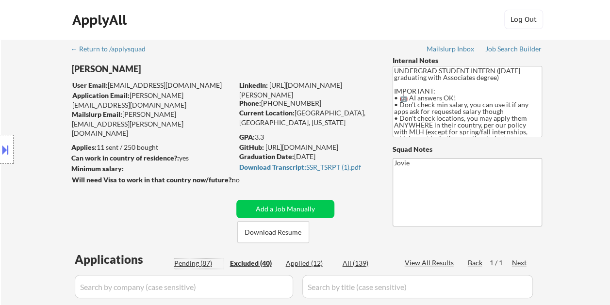
select select ""pending""
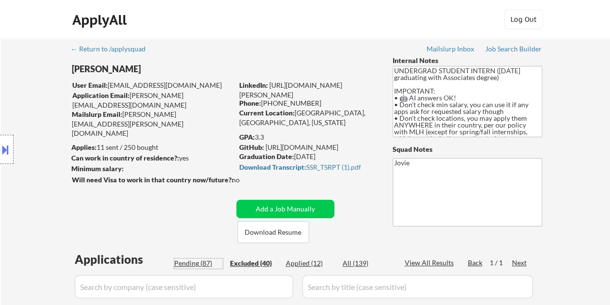
select select ""pending""
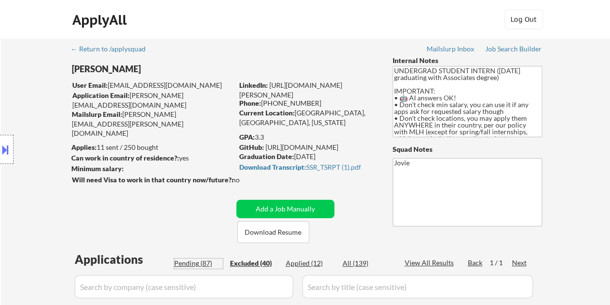
select select ""pending""
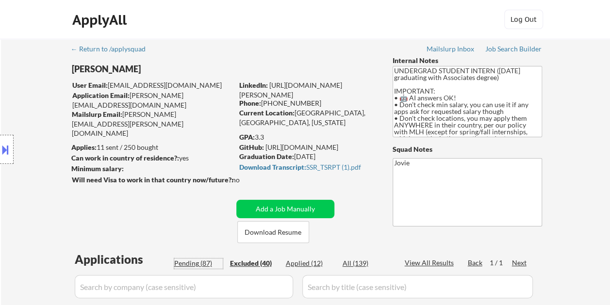
select select ""pending""
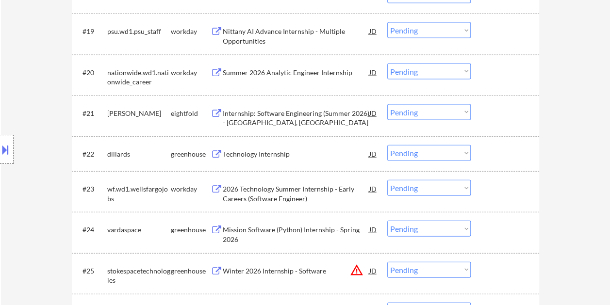
scroll to position [1018, 0]
click at [494, 155] on div at bounding box center [505, 153] width 43 height 17
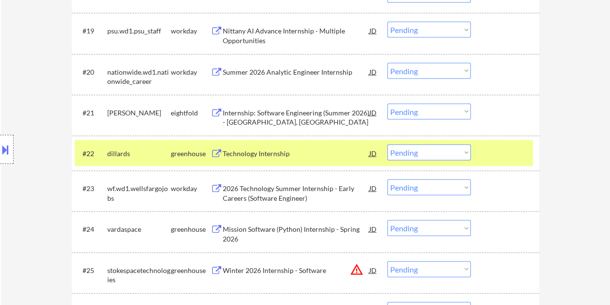
click at [337, 145] on div "Technology Internship" at bounding box center [296, 153] width 146 height 17
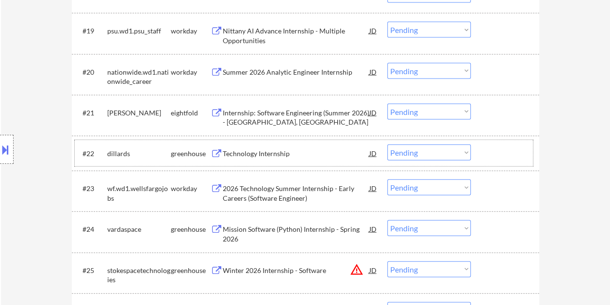
drag, startPoint x: 485, startPoint y: 157, endPoint x: 458, endPoint y: 152, distance: 27.5
click at [484, 157] on div at bounding box center [505, 153] width 43 height 17
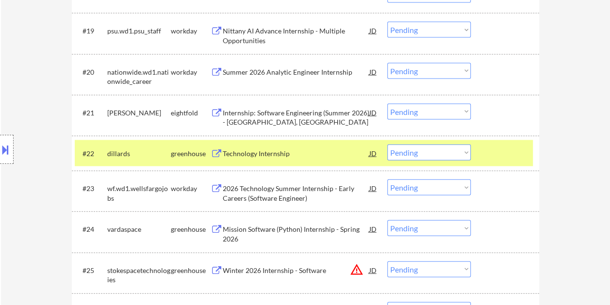
click at [457, 152] on select "Choose an option... Pending Applied Excluded (Questions) Excluded (Expired) Exc…" at bounding box center [428, 153] width 83 height 16
click at [387, 145] on select "Choose an option... Pending Applied Excluded (Questions) Excluded (Expired) Exc…" at bounding box center [428, 153] width 83 height 16
select select ""pending""
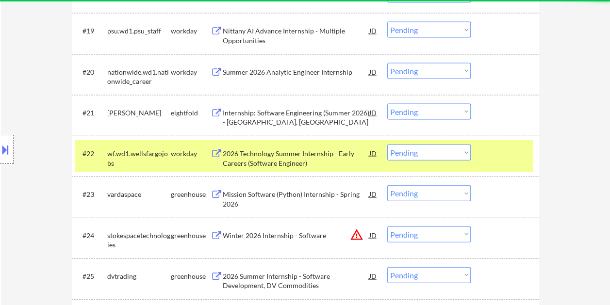
click at [493, 149] on div at bounding box center [505, 153] width 43 height 17
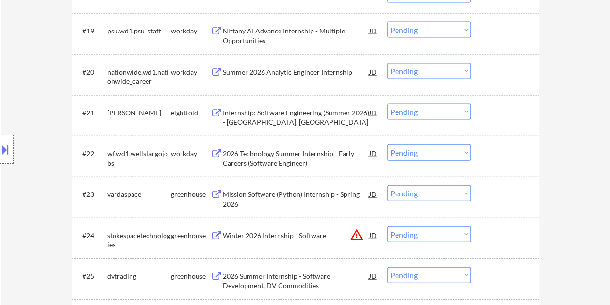
click at [504, 192] on div at bounding box center [505, 193] width 43 height 17
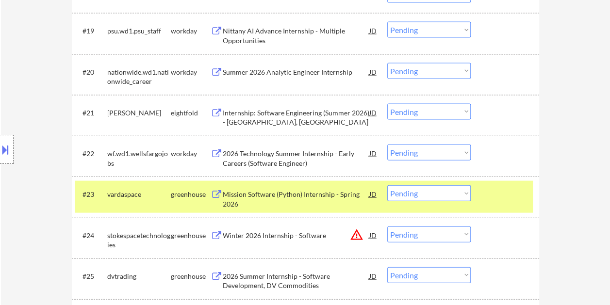
click at [316, 194] on div "Mission Software (Python) Internship - Spring 2026" at bounding box center [296, 199] width 146 height 19
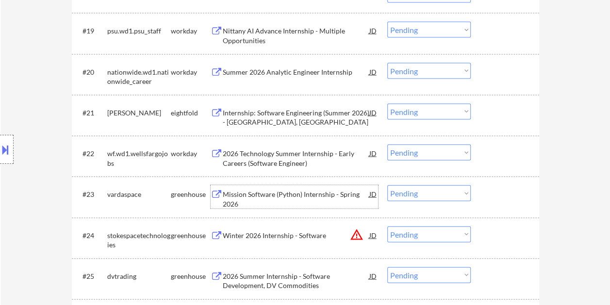
drag, startPoint x: 484, startPoint y: 188, endPoint x: 469, endPoint y: 191, distance: 15.2
click at [484, 188] on div at bounding box center [505, 193] width 43 height 17
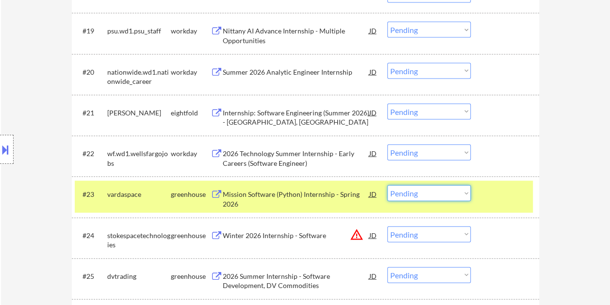
click at [464, 191] on select "Choose an option... Pending Applied Excluded (Questions) Excluded (Expired) Exc…" at bounding box center [428, 193] width 83 height 16
click at [387, 185] on select "Choose an option... Pending Applied Excluded (Questions) Excluded (Expired) Exc…" at bounding box center [428, 193] width 83 height 16
select select ""pending""
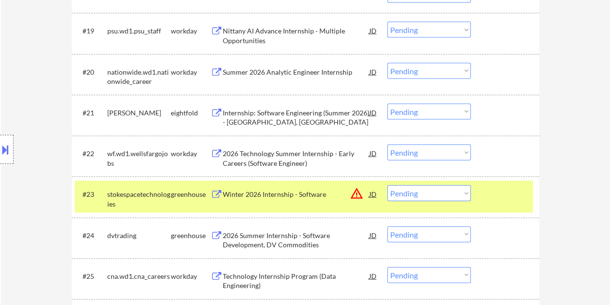
click at [482, 193] on div "#23 stokespacetechnologies greenhouse Winter 2026 Internship - Software JD warn…" at bounding box center [304, 197] width 458 height 32
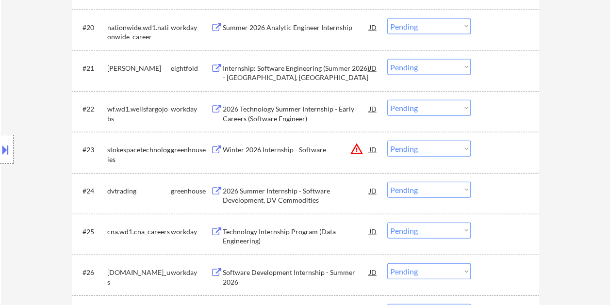
scroll to position [1067, 0]
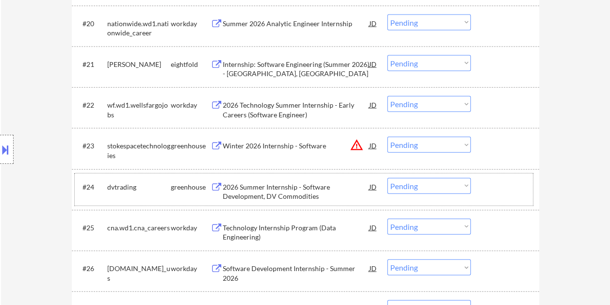
click at [481, 179] on div "#24 dvtrading greenhouse 2026 Summer Internship - Software Development, DV Comm…" at bounding box center [304, 190] width 458 height 32
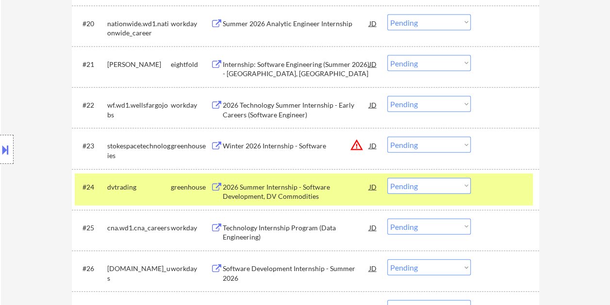
click at [273, 189] on div "2026 Summer Internship - Software Development, DV Commodities" at bounding box center [296, 191] width 146 height 19
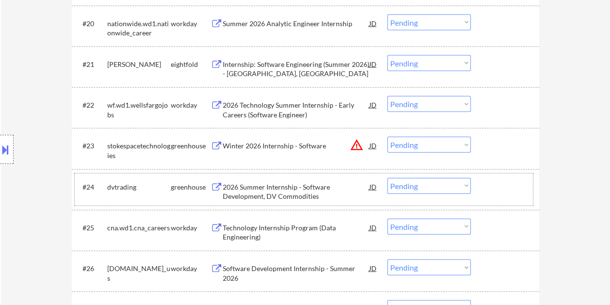
drag, startPoint x: 497, startPoint y: 194, endPoint x: 434, endPoint y: 176, distance: 66.1
click at [497, 193] on div at bounding box center [505, 186] width 43 height 17
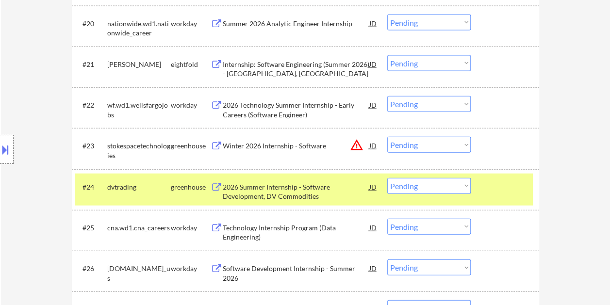
click at [450, 179] on select "Choose an option... Pending Applied Excluded (Questions) Excluded (Expired) Exc…" at bounding box center [428, 186] width 83 height 16
click at [387, 178] on select "Choose an option... Pending Applied Excluded (Questions) Excluded (Expired) Exc…" at bounding box center [428, 186] width 83 height 16
select select ""pending""
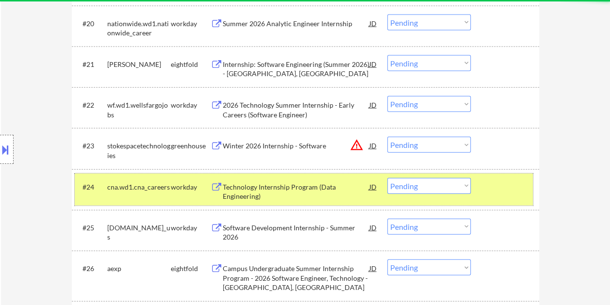
click at [493, 185] on div at bounding box center [505, 186] width 43 height 17
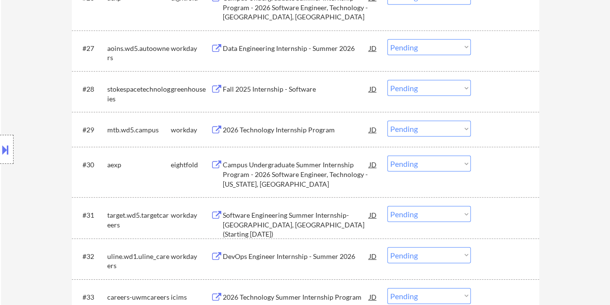
scroll to position [1358, 0]
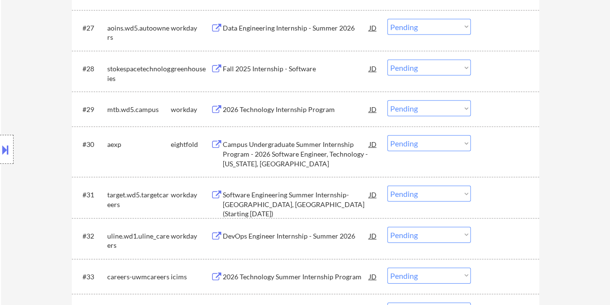
click at [499, 71] on div at bounding box center [505, 68] width 43 height 17
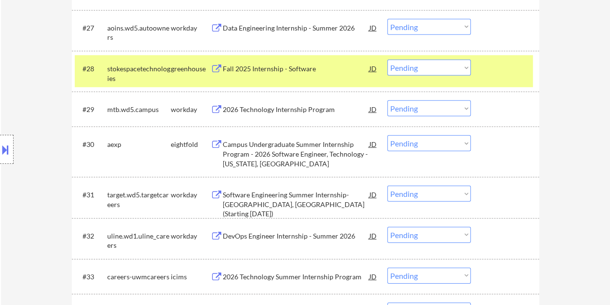
click at [314, 66] on div "Fall 2025 Internship - Software" at bounding box center [296, 69] width 146 height 10
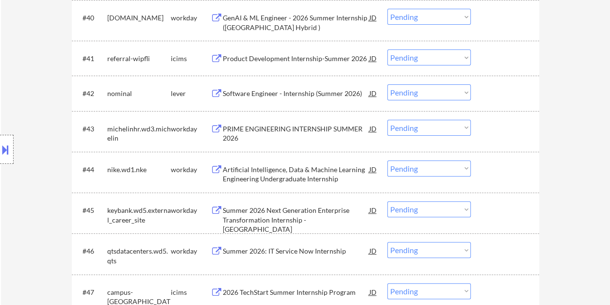
scroll to position [1891, 0]
click at [502, 85] on div at bounding box center [505, 92] width 43 height 17
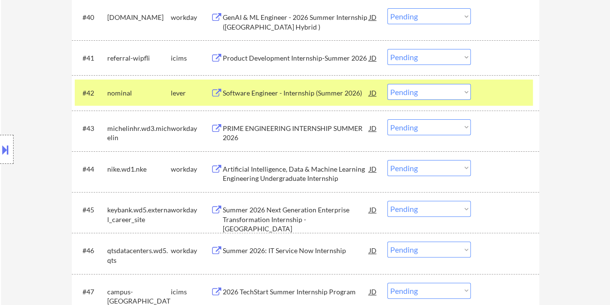
click at [488, 84] on div at bounding box center [505, 92] width 43 height 17
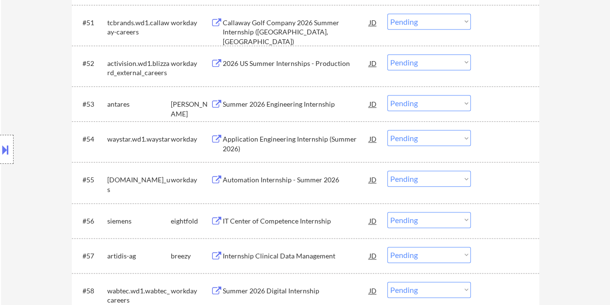
scroll to position [2328, 0]
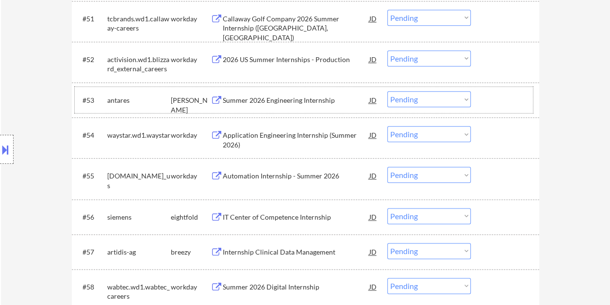
drag, startPoint x: 529, startPoint y: 105, endPoint x: 479, endPoint y: 112, distance: 49.9
click at [528, 105] on div "#53 antares ashby Summer 2026 Engineering Internship JD Choose an option... Pen…" at bounding box center [304, 100] width 458 height 26
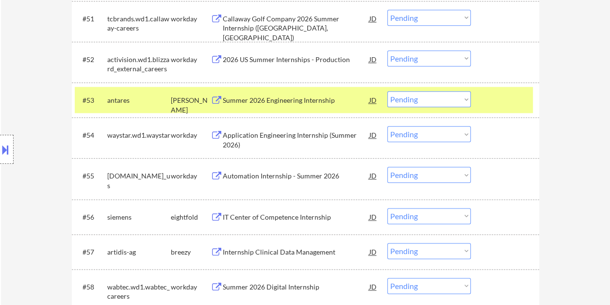
click at [330, 108] on div "#53 antares ashby Summer 2026 Engineering Internship JD Choose an option... Pen…" at bounding box center [304, 100] width 458 height 26
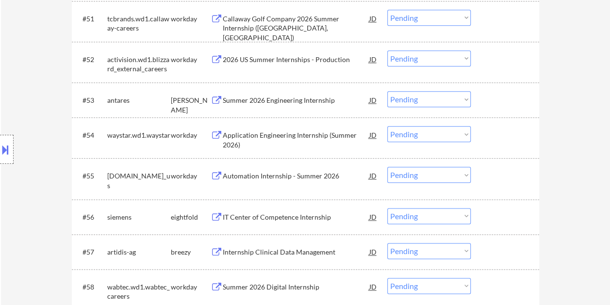
drag, startPoint x: 488, startPoint y: 94, endPoint x: 382, endPoint y: 92, distance: 106.2
click at [489, 93] on div at bounding box center [505, 99] width 43 height 17
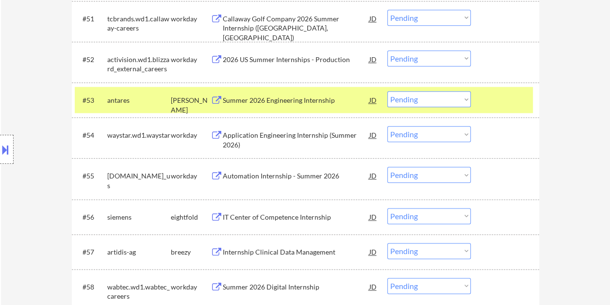
click at [337, 93] on div "Summer 2026 Engineering Internship" at bounding box center [296, 99] width 146 height 17
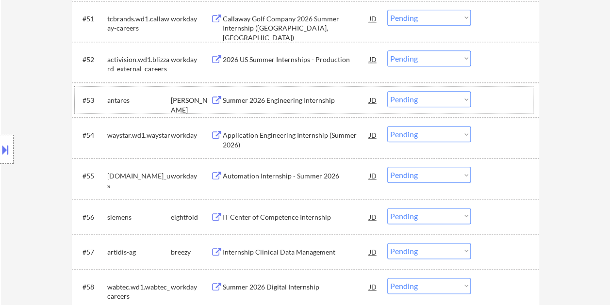
drag, startPoint x: 492, startPoint y: 96, endPoint x: 472, endPoint y: 101, distance: 19.9
click at [490, 98] on div at bounding box center [505, 99] width 43 height 17
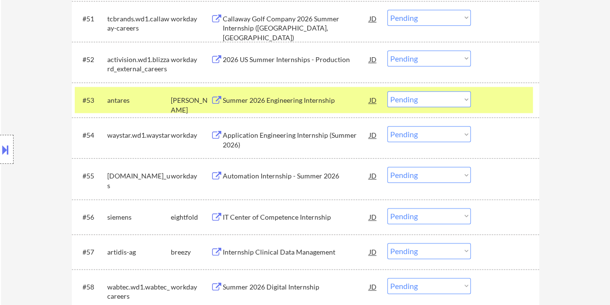
click at [466, 99] on select "Choose an option... Pending Applied Excluded (Questions) Excluded (Expired) Exc…" at bounding box center [428, 99] width 83 height 16
click at [387, 91] on select "Choose an option... Pending Applied Excluded (Questions) Excluded (Expired) Exc…" at bounding box center [428, 99] width 83 height 16
select select ""pending""
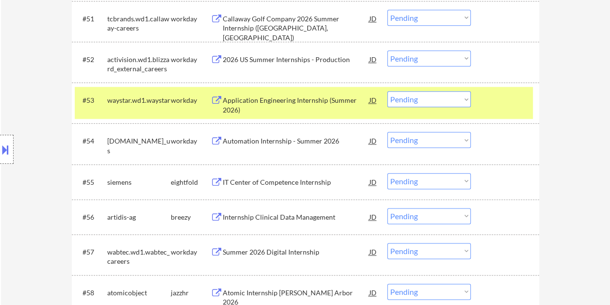
click at [491, 109] on div "#53 waystar.wd1.waystar workday Application Engineering Internship (Summer 2026…" at bounding box center [304, 103] width 458 height 32
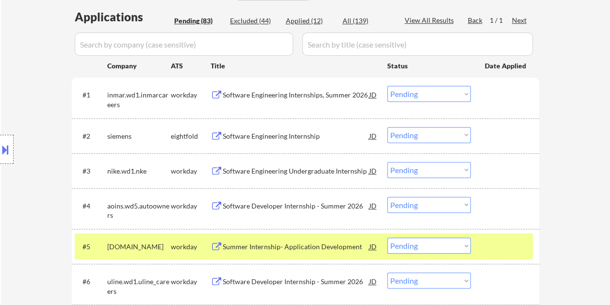
scroll to position [260, 0]
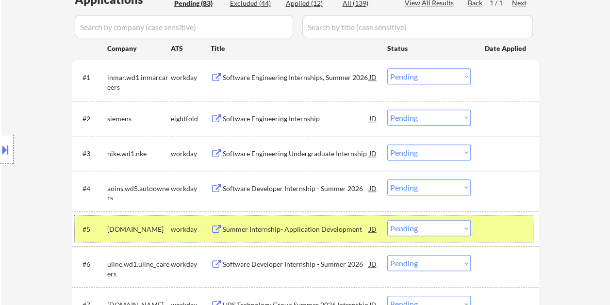
drag, startPoint x: 519, startPoint y: 217, endPoint x: 493, endPoint y: 230, distance: 29.3
click at [519, 218] on div "#5 fhlbc.wd1.search workday Summer Internship- Application Development JD Choos…" at bounding box center [304, 229] width 458 height 26
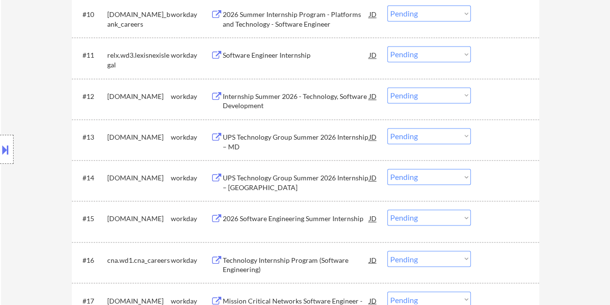
scroll to position [696, 0]
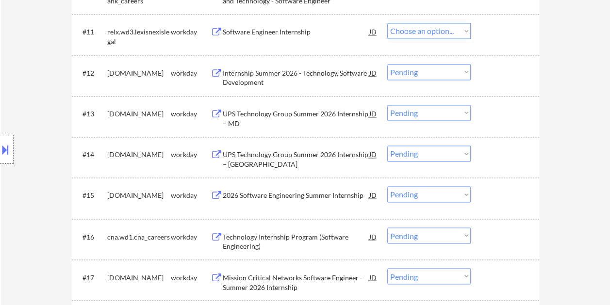
select select ""pending""
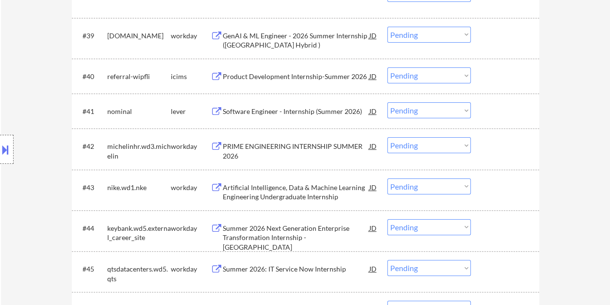
scroll to position [1891, 0]
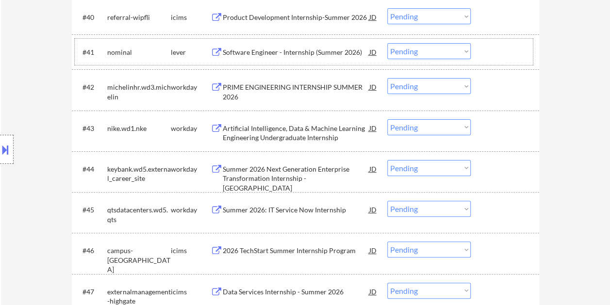
drag, startPoint x: 507, startPoint y: 57, endPoint x: 352, endPoint y: 45, distance: 155.2
click at [506, 57] on div at bounding box center [505, 51] width 43 height 17
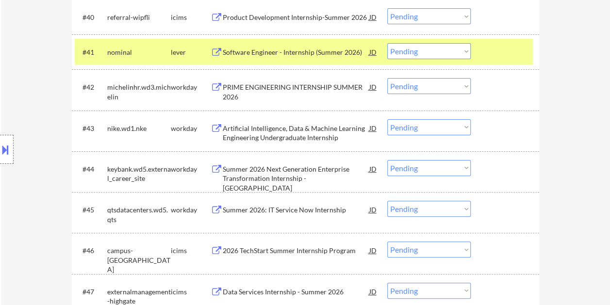
click at [335, 51] on div "Software Engineer - Internship (Summer 2026)" at bounding box center [296, 53] width 146 height 10
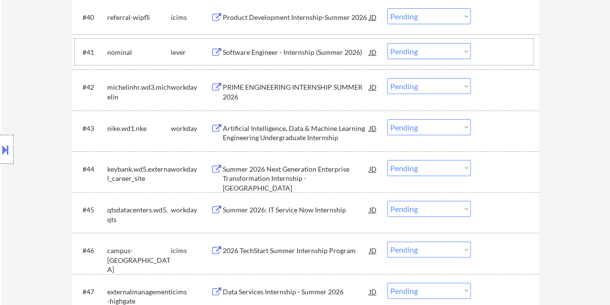
drag, startPoint x: 510, startPoint y: 55, endPoint x: 470, endPoint y: 57, distance: 39.3
click at [508, 56] on div at bounding box center [505, 51] width 43 height 17
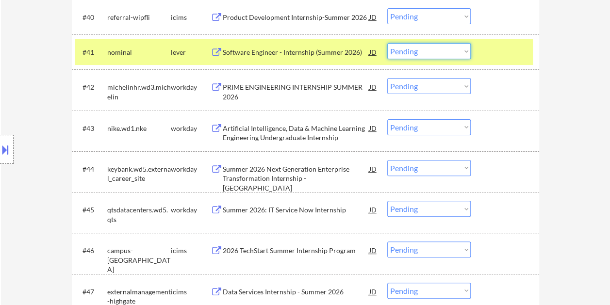
click at [460, 52] on select "Choose an option... Pending Applied Excluded (Questions) Excluded (Expired) Exc…" at bounding box center [428, 51] width 83 height 16
click at [387, 43] on select "Choose an option... Pending Applied Excluded (Questions) Excluded (Expired) Exc…" at bounding box center [428, 51] width 83 height 16
select select ""pending""
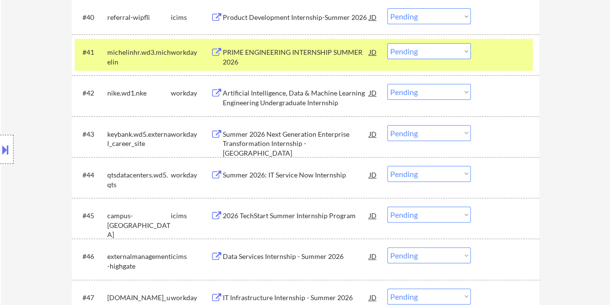
click at [490, 59] on div at bounding box center [505, 51] width 43 height 17
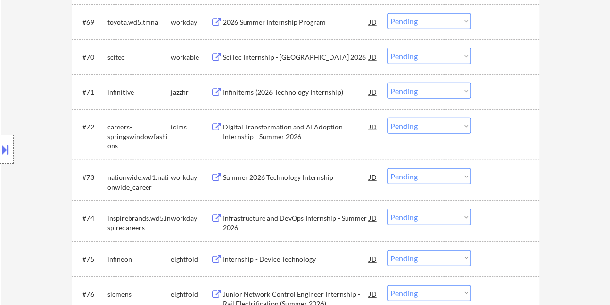
scroll to position [3330, 0]
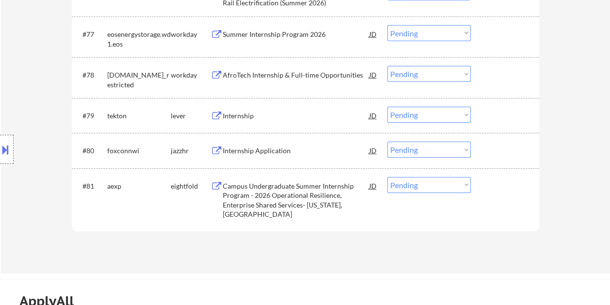
drag, startPoint x: 514, startPoint y: 117, endPoint x: 439, endPoint y: 112, distance: 75.4
click at [513, 117] on div at bounding box center [505, 115] width 43 height 17
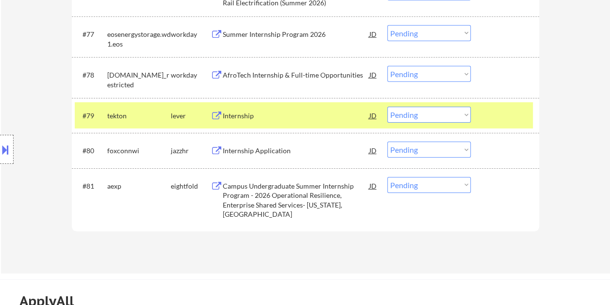
click at [331, 107] on div "Internship" at bounding box center [296, 115] width 146 height 17
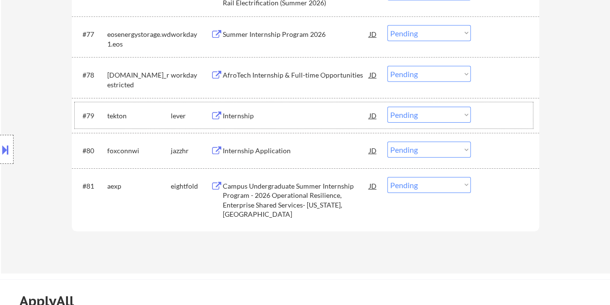
drag, startPoint x: 483, startPoint y: 114, endPoint x: 460, endPoint y: 117, distance: 23.0
click at [477, 117] on div "#79 tekton lever Internship JD Choose an option... Pending Applied Excluded (Qu…" at bounding box center [304, 115] width 458 height 26
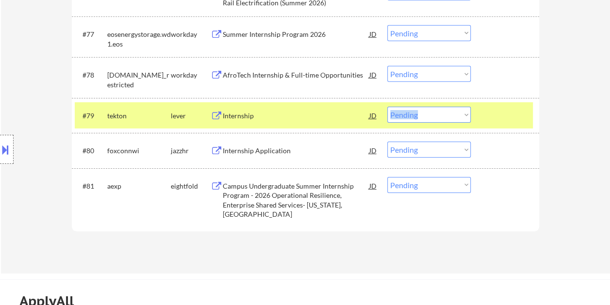
click at [459, 117] on select "Choose an option... Pending Applied Excluded (Questions) Excluded (Expired) Exc…" at bounding box center [428, 115] width 83 height 16
click at [387, 107] on select "Choose an option... Pending Applied Excluded (Questions) Excluded (Expired) Exc…" at bounding box center [428, 115] width 83 height 16
select select ""pending""
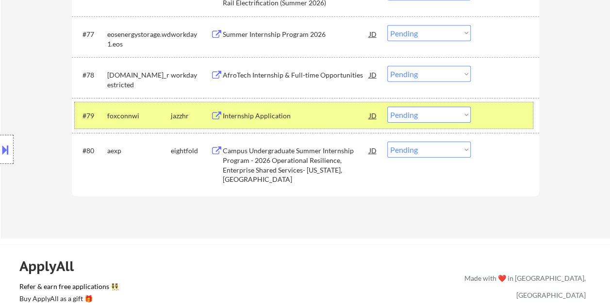
click at [497, 119] on div at bounding box center [505, 115] width 43 height 17
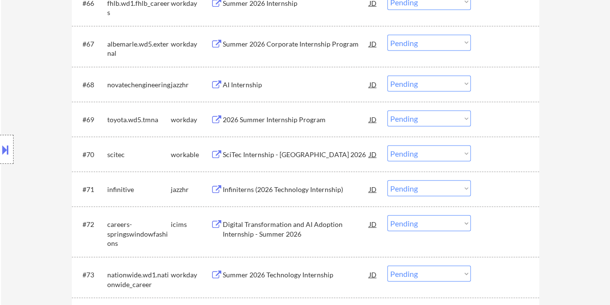
scroll to position [2894, 0]
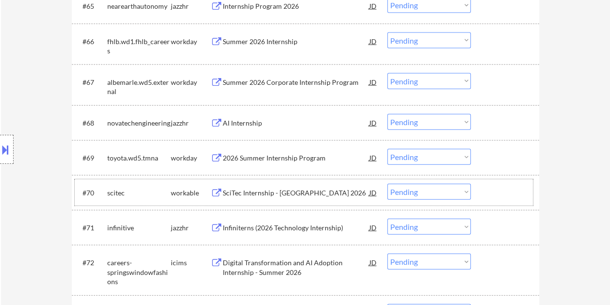
click at [507, 194] on div at bounding box center [505, 192] width 43 height 17
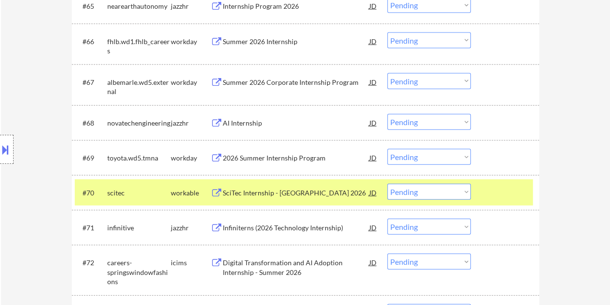
click at [345, 191] on div "SciTec Internship - Boulder 2026" at bounding box center [296, 193] width 146 height 10
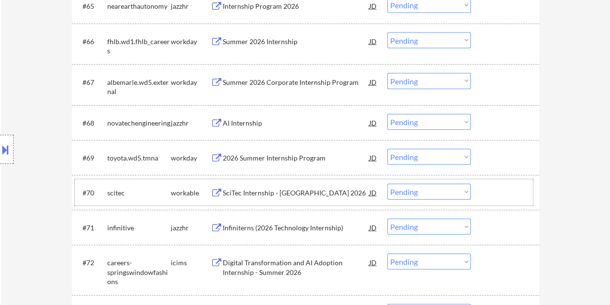
click at [489, 188] on div at bounding box center [505, 192] width 43 height 17
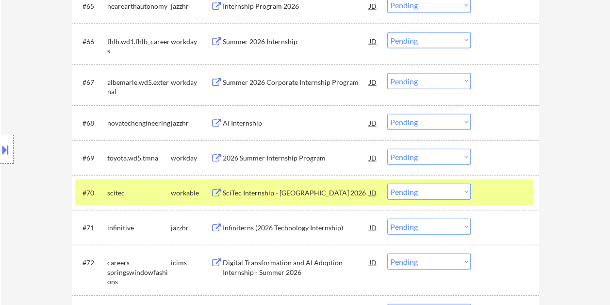
click at [464, 193] on select "Choose an option... Pending Applied Excluded (Questions) Excluded (Expired) Exc…" at bounding box center [428, 192] width 83 height 16
click at [387, 184] on select "Choose an option... Pending Applied Excluded (Questions) Excluded (Expired) Exc…" at bounding box center [428, 192] width 83 height 16
select select ""pending""
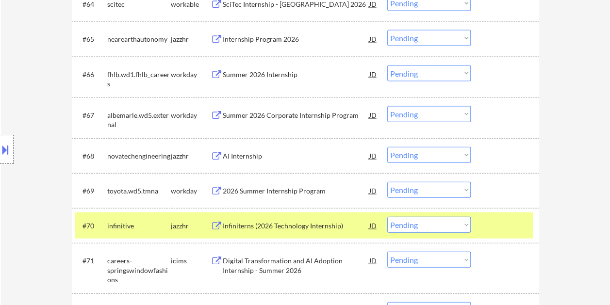
scroll to position [2846, 0]
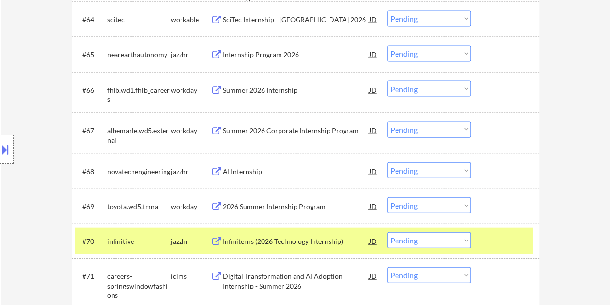
click at [500, 244] on div at bounding box center [505, 240] width 43 height 17
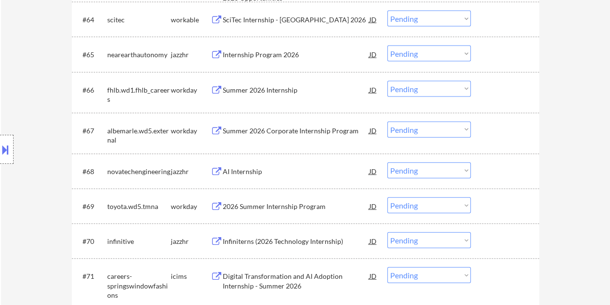
scroll to position [2749, 0]
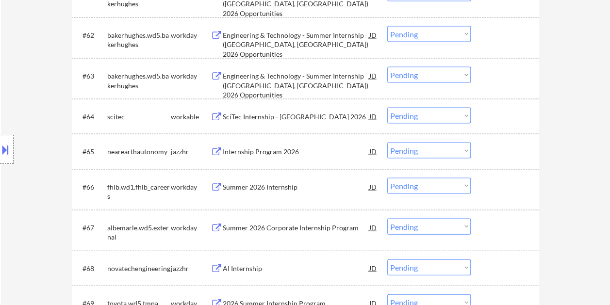
click at [485, 118] on div at bounding box center [505, 116] width 43 height 17
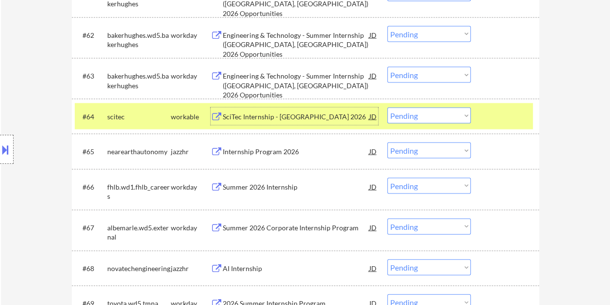
click at [295, 113] on div "SciTec Internship - Princeton 2026" at bounding box center [296, 117] width 146 height 10
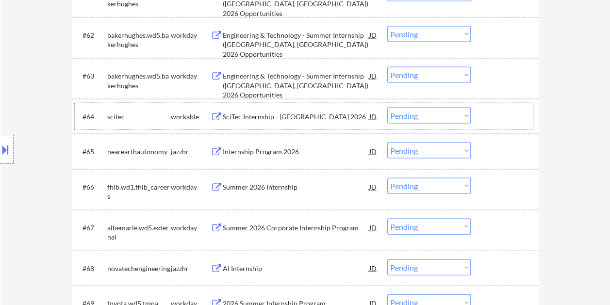
click at [483, 113] on div "#64 scitec workable SciTec Internship - Princeton 2026 JD Choose an option... P…" at bounding box center [304, 116] width 458 height 26
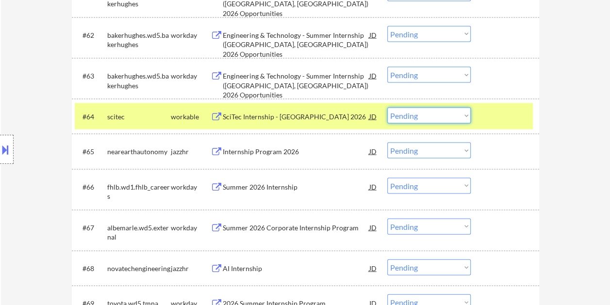
click at [463, 116] on select "Choose an option... Pending Applied Excluded (Questions) Excluded (Expired) Exc…" at bounding box center [428, 116] width 83 height 16
click at [387, 108] on select "Choose an option... Pending Applied Excluded (Questions) Excluded (Expired) Exc…" at bounding box center [428, 116] width 83 height 16
select select ""pending""
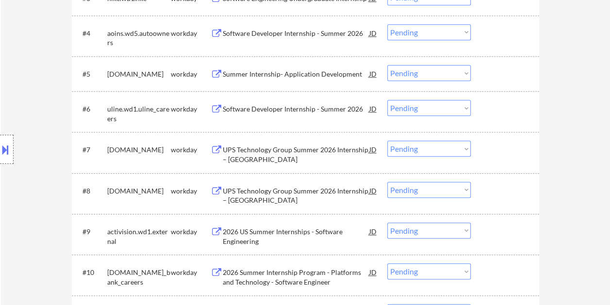
scroll to position [436, 0]
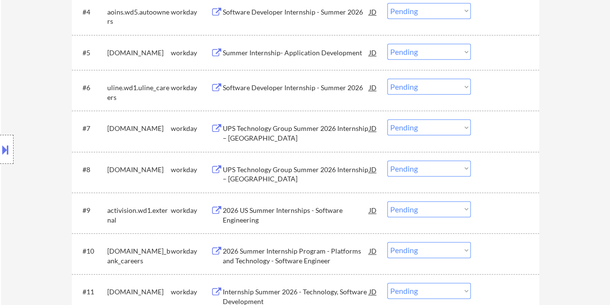
click at [504, 58] on div at bounding box center [505, 52] width 43 height 17
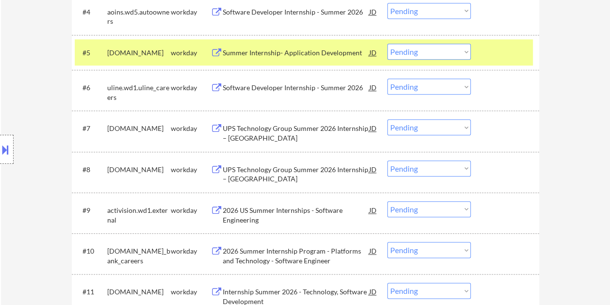
click at [303, 52] on div "Summer Internship- Application Development" at bounding box center [296, 53] width 146 height 10
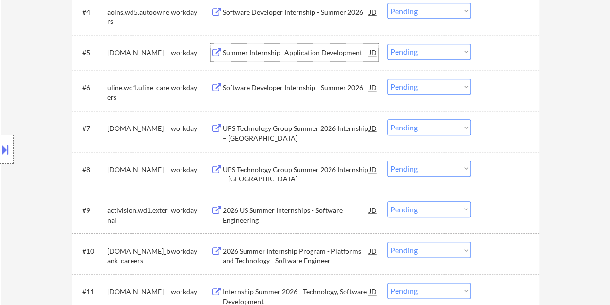
click at [474, 53] on div "#5 fhlbc.wd1.search workday Summer Internship- Application Development JD Choos…" at bounding box center [304, 52] width 458 height 26
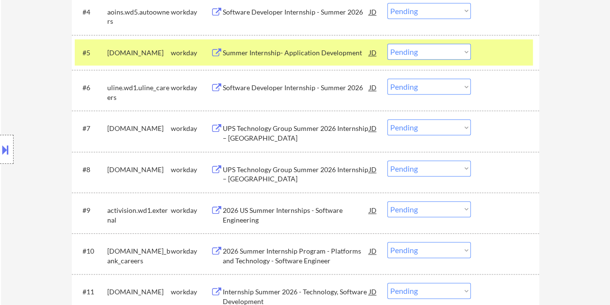
click at [470, 53] on div "#5 fhlbc.wd1.search workday Summer Internship- Application Development JD Choos…" at bounding box center [304, 52] width 458 height 26
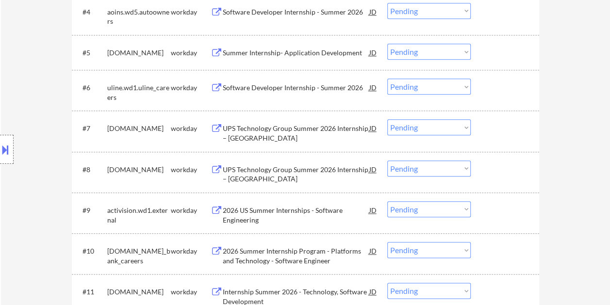
click at [499, 58] on div at bounding box center [505, 52] width 43 height 17
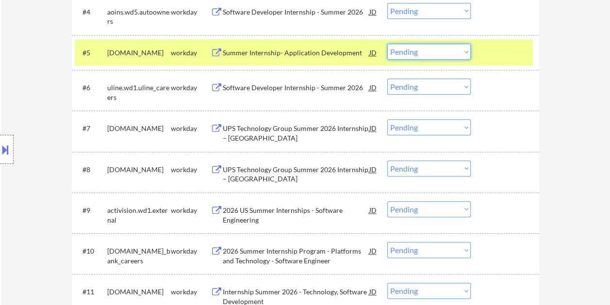
click at [467, 53] on select "Choose an option... Pending Applied Excluded (Questions) Excluded (Expired) Exc…" at bounding box center [428, 52] width 83 height 16
click at [387, 44] on select "Choose an option... Pending Applied Excluded (Questions) Excluded (Expired) Exc…" at bounding box center [428, 52] width 83 height 16
select select ""pending""
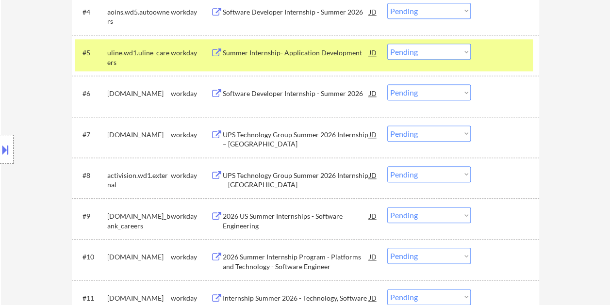
click at [485, 52] on div at bounding box center [505, 52] width 43 height 17
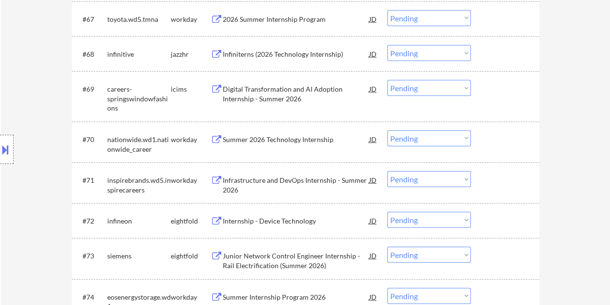
scroll to position [2949, 0]
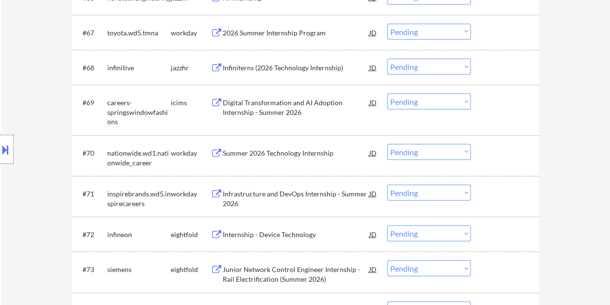
click at [498, 183] on div "#71 inspirebrands.wd5.inspirecareers workday Infrastructure and DevOps Internsh…" at bounding box center [304, 196] width 458 height 32
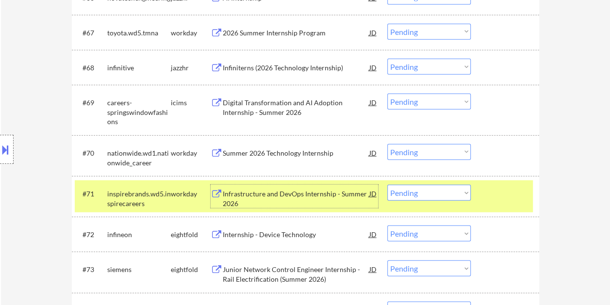
click at [312, 192] on div "Infrastructure and DevOps Internship - Summer 2026" at bounding box center [296, 198] width 146 height 19
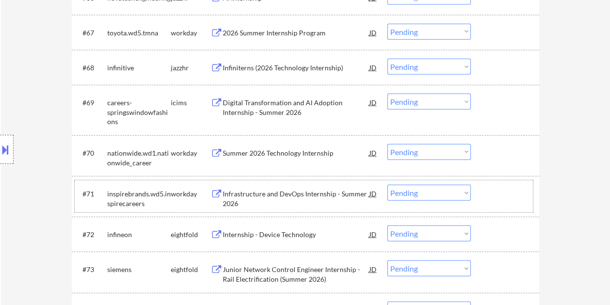
drag, startPoint x: 492, startPoint y: 196, endPoint x: 481, endPoint y: 195, distance: 10.7
click at [489, 196] on div at bounding box center [505, 193] width 43 height 17
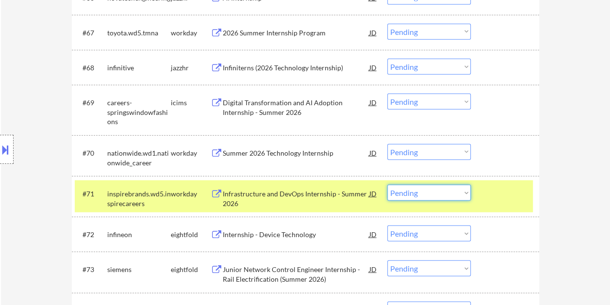
click at [464, 191] on select "Choose an option... Pending Applied Excluded (Questions) Excluded (Expired) Exc…" at bounding box center [428, 193] width 83 height 16
click at [387, 185] on select "Choose an option... Pending Applied Excluded (Questions) Excluded (Expired) Exc…" at bounding box center [428, 193] width 83 height 16
select select ""pending""
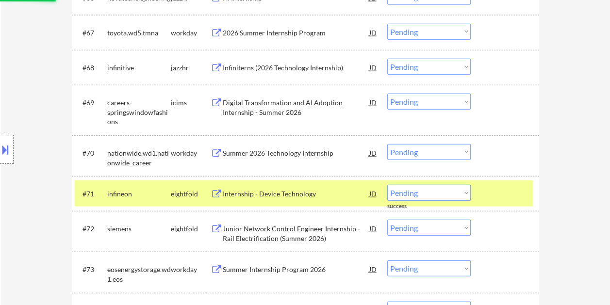
click at [493, 192] on div at bounding box center [505, 193] width 43 height 17
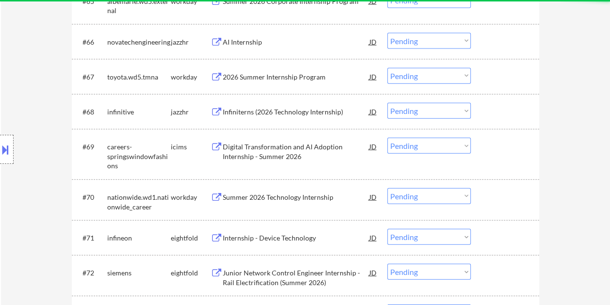
scroll to position [2901, 0]
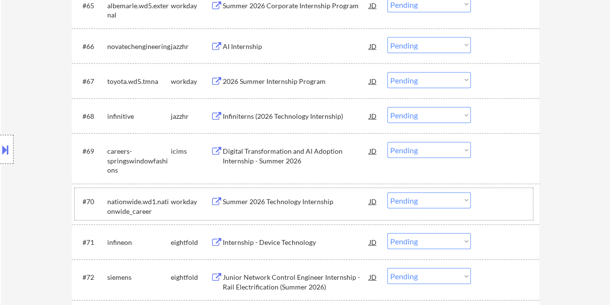
click at [487, 193] on div at bounding box center [505, 201] width 43 height 17
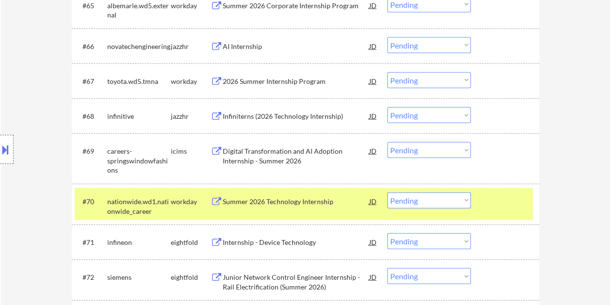
click at [306, 199] on div "Summer 2026 Technology Internship" at bounding box center [296, 202] width 146 height 10
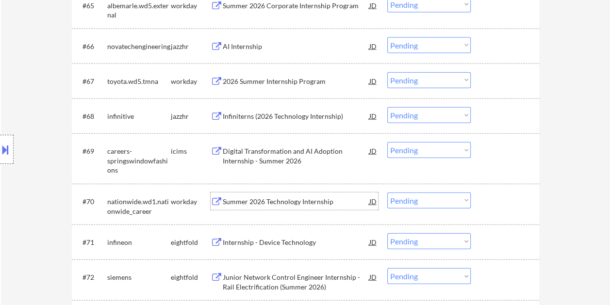
click at [468, 198] on select "Choose an option... Pending Applied Excluded (Questions) Excluded (Expired) Exc…" at bounding box center [428, 201] width 83 height 16
click at [387, 193] on select "Choose an option... Pending Applied Excluded (Questions) Excluded (Expired) Exc…" at bounding box center [428, 201] width 83 height 16
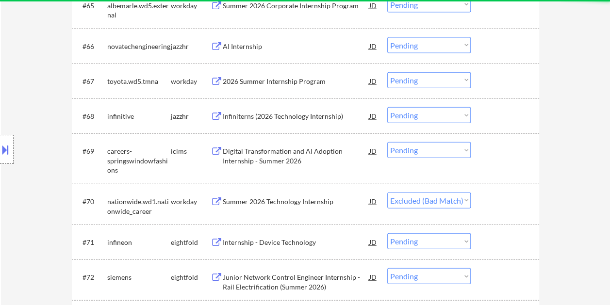
select select ""pending""
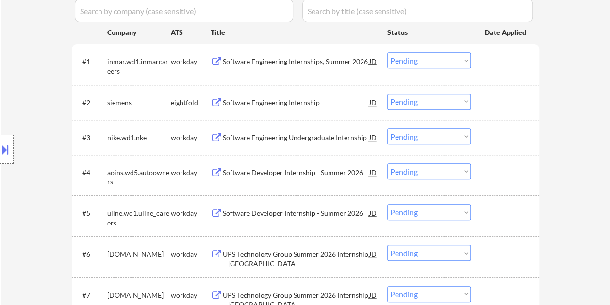
scroll to position [291, 0]
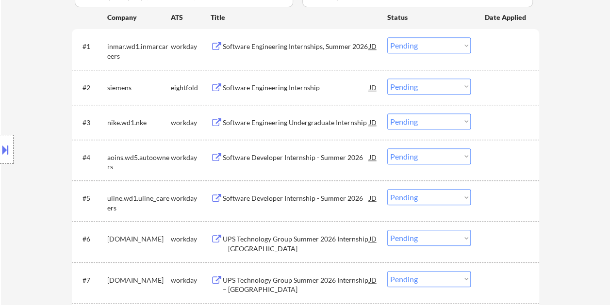
drag, startPoint x: 490, startPoint y: 49, endPoint x: 469, endPoint y: 55, distance: 21.2
click at [490, 49] on div at bounding box center [505, 45] width 43 height 17
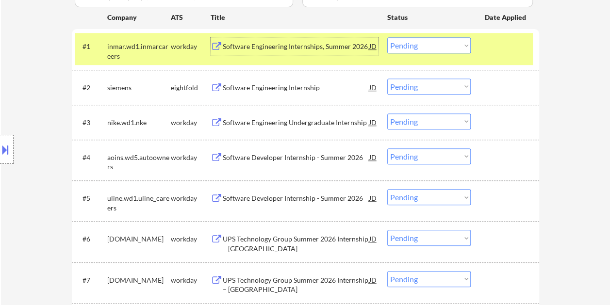
click at [313, 47] on div "Software Engineering Internships, Summer 2026" at bounding box center [296, 47] width 146 height 10
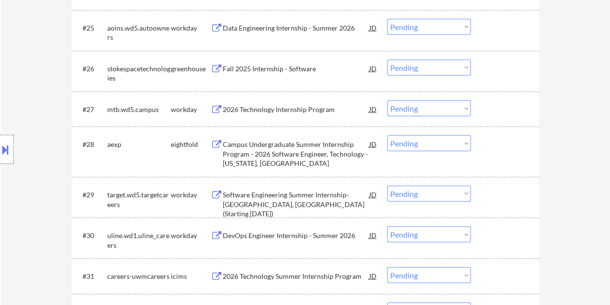
scroll to position [1261, 0]
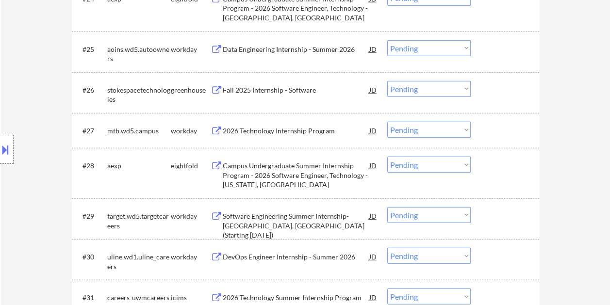
drag, startPoint x: 495, startPoint y: 80, endPoint x: 488, endPoint y: 83, distance: 6.9
click at [495, 81] on div at bounding box center [505, 89] width 43 height 17
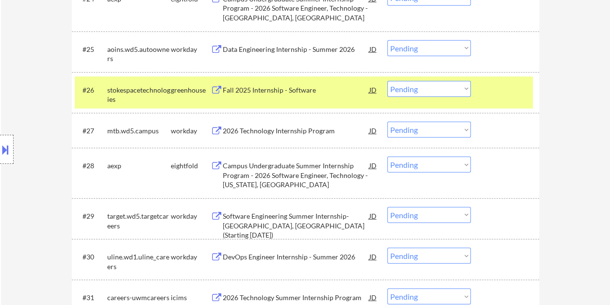
click at [336, 90] on div "Fall 2025 Internship - Software" at bounding box center [296, 90] width 146 height 10
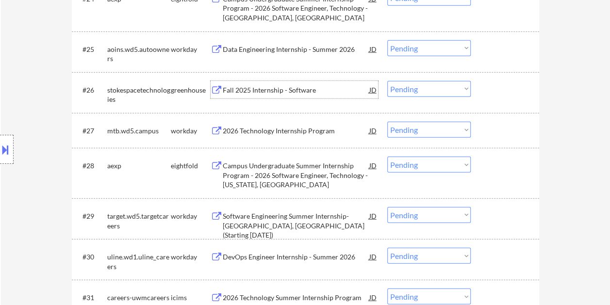
drag, startPoint x: 489, startPoint y: 81, endPoint x: 463, endPoint y: 91, distance: 27.9
click at [488, 82] on div at bounding box center [505, 89] width 43 height 17
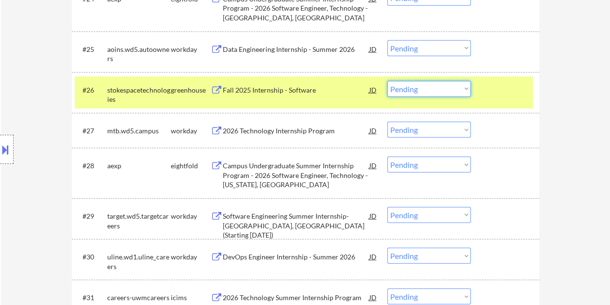
click at [456, 94] on select "Choose an option... Pending Applied Excluded (Questions) Excluded (Expired) Exc…" at bounding box center [428, 89] width 83 height 16
click at [387, 81] on select "Choose an option... Pending Applied Excluded (Questions) Excluded (Expired) Exc…" at bounding box center [428, 89] width 83 height 16
select select ""pending""
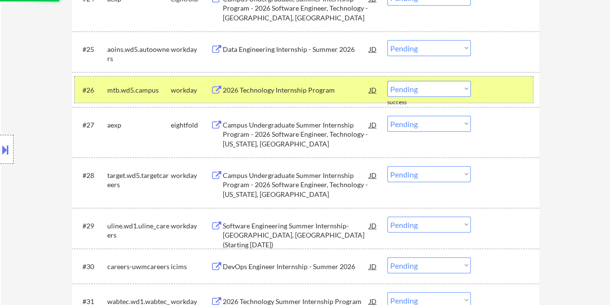
click at [482, 85] on div "#26 mtb.wd5.campus workday 2026 Technology Internship Program JD warning_amber …" at bounding box center [304, 90] width 458 height 26
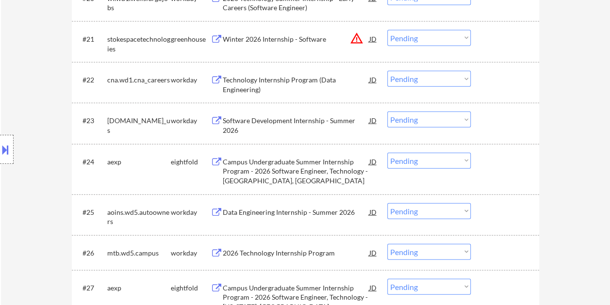
scroll to position [1115, 0]
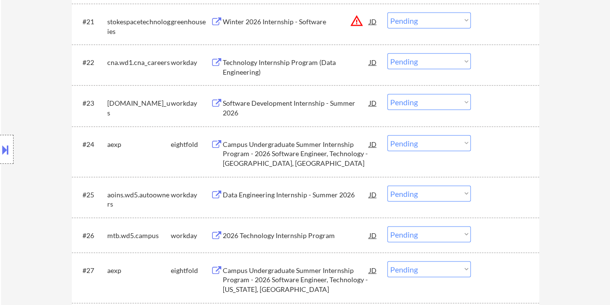
drag, startPoint x: 515, startPoint y: 154, endPoint x: 428, endPoint y: 153, distance: 87.3
click at [514, 154] on div "#24 aexp eightfold Campus Undergraduate Summer Internship Program - 2026 Softwa…" at bounding box center [304, 152] width 458 height 42
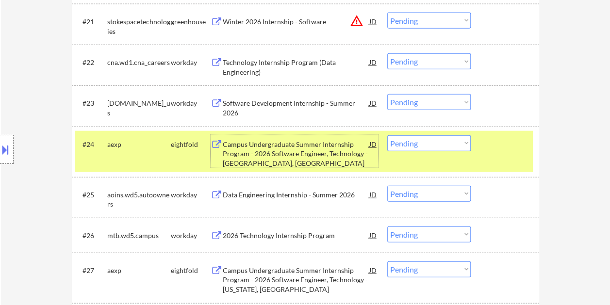
click at [316, 141] on div "Campus Undergraduate Summer Internship Program - 2026 Software Engineer, Techno…" at bounding box center [296, 154] width 146 height 29
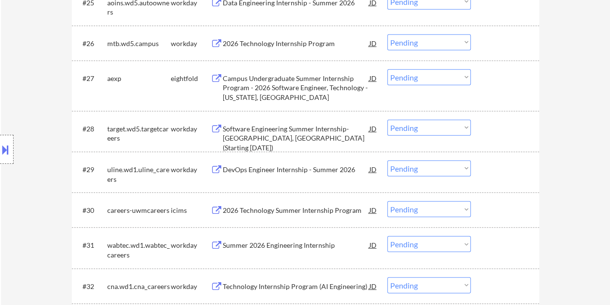
scroll to position [1309, 0]
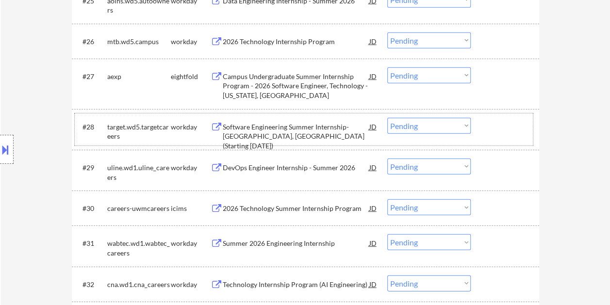
drag, startPoint x: 496, startPoint y: 129, endPoint x: 377, endPoint y: 134, distance: 118.9
click at [496, 128] on div at bounding box center [505, 126] width 43 height 17
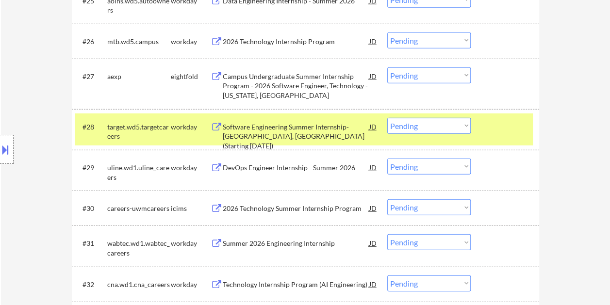
click at [322, 130] on div "Software Engineering Summer Internship-Minneapolis, MN (Starting June 2026)" at bounding box center [296, 136] width 146 height 29
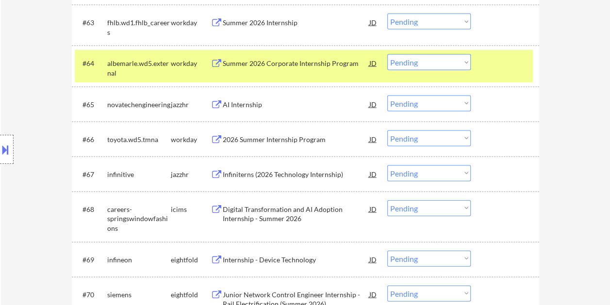
scroll to position [2813, 0]
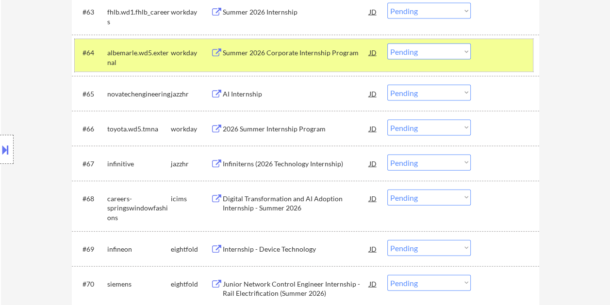
click at [481, 59] on div "#64 albemarle.wd5.external workday Summer 2026 Corporate Internship Program JD …" at bounding box center [304, 55] width 458 height 32
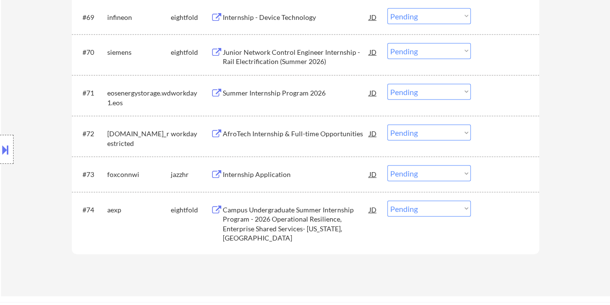
scroll to position [3055, 0]
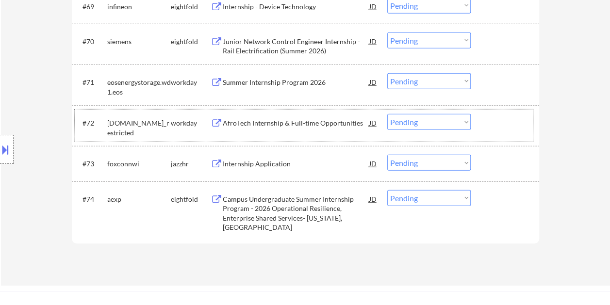
click at [500, 120] on div at bounding box center [505, 122] width 43 height 17
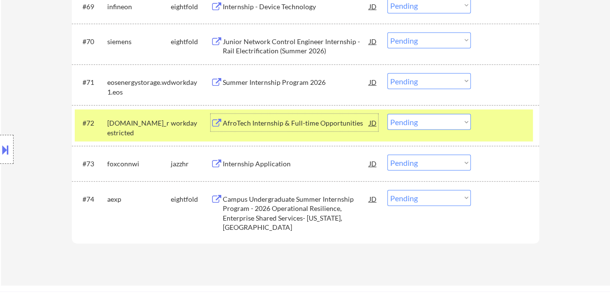
click at [324, 127] on div "AfroTech Internship & Full-time Opportunities" at bounding box center [296, 123] width 146 height 10
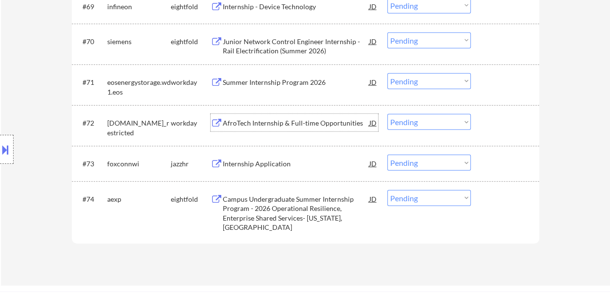
drag, startPoint x: 481, startPoint y: 127, endPoint x: 456, endPoint y: 129, distance: 25.3
click at [482, 128] on div "#72 vanguard.wd5.contractors_restricted workday AfroTech Internship & Full-time…" at bounding box center [304, 126] width 458 height 32
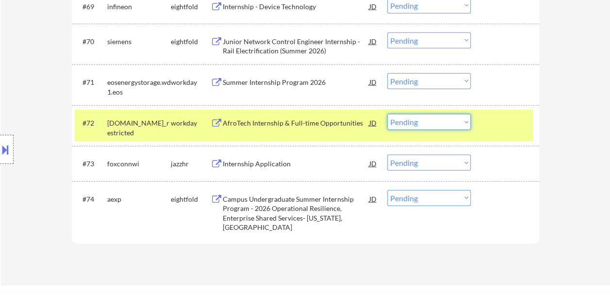
click at [455, 124] on select "Choose an option... Pending Applied Excluded (Questions) Excluded (Expired) Exc…" at bounding box center [428, 122] width 83 height 16
click at [387, 114] on select "Choose an option... Pending Applied Excluded (Questions) Excluded (Expired) Exc…" at bounding box center [428, 122] width 83 height 16
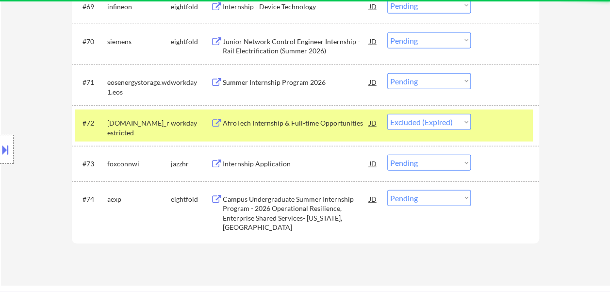
select select ""pending""
